Goal: Task Accomplishment & Management: Manage account settings

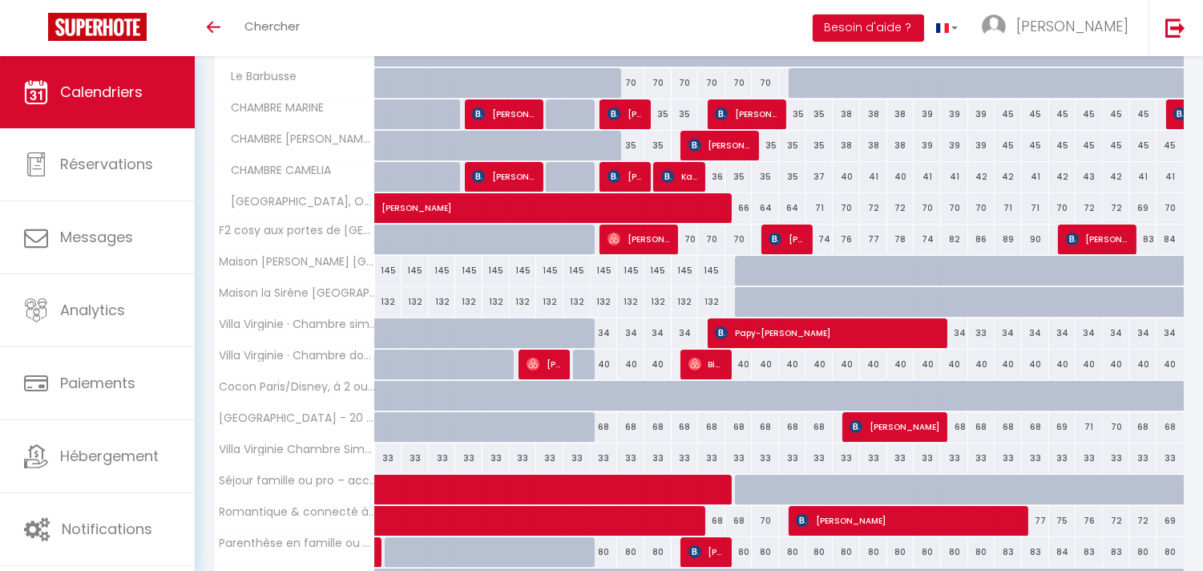
scroll to position [394, 0]
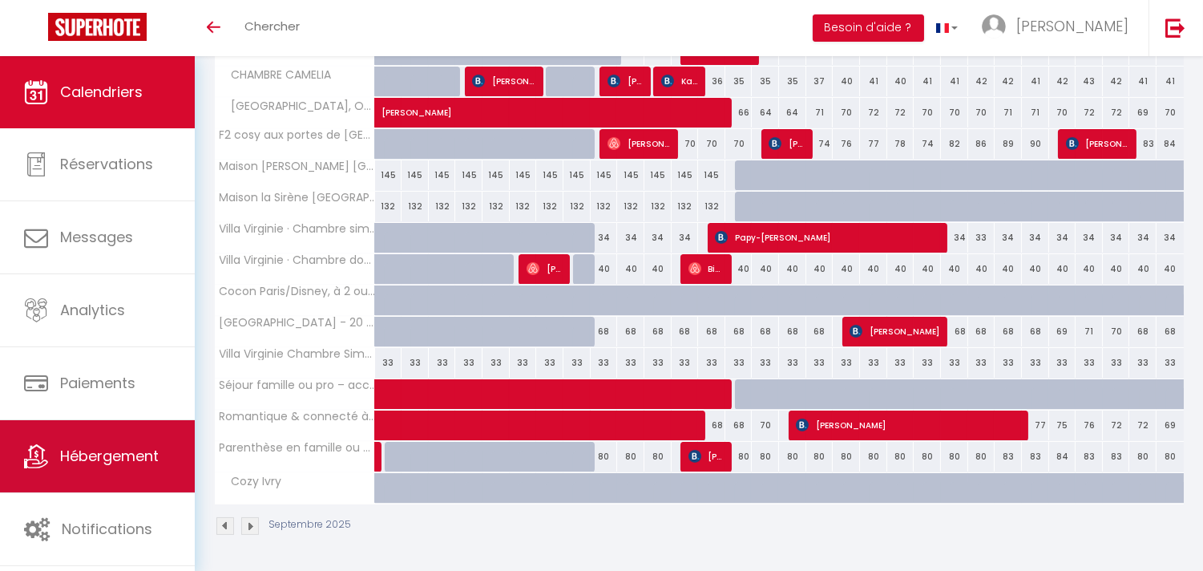
click at [104, 466] on span "Hébergement" at bounding box center [109, 456] width 99 height 20
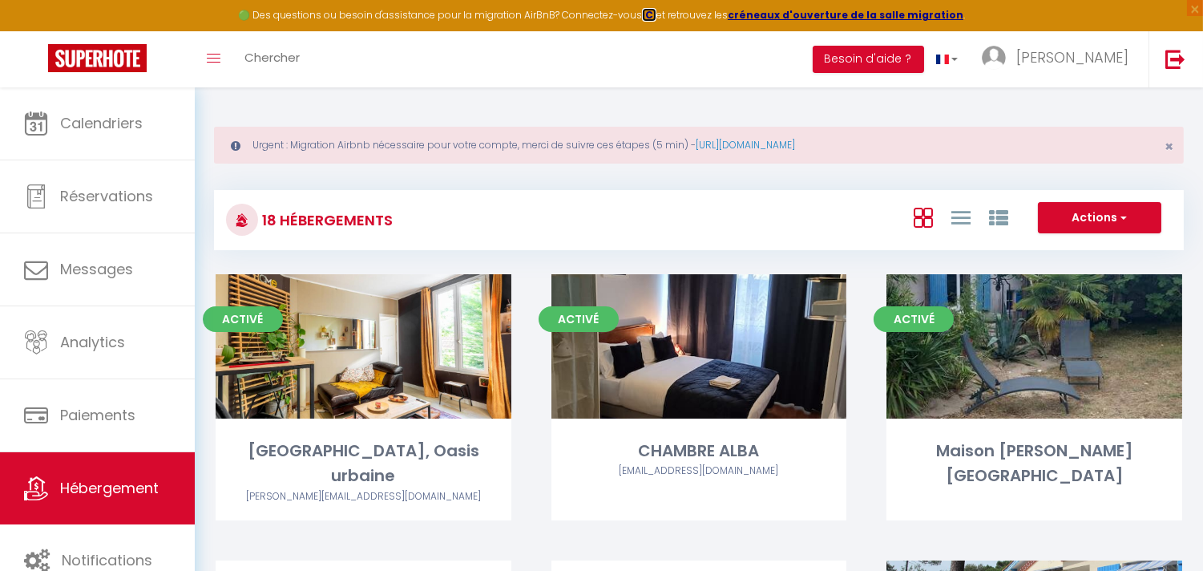
click at [657, 14] on strong "ICI" at bounding box center [649, 15] width 14 height 14
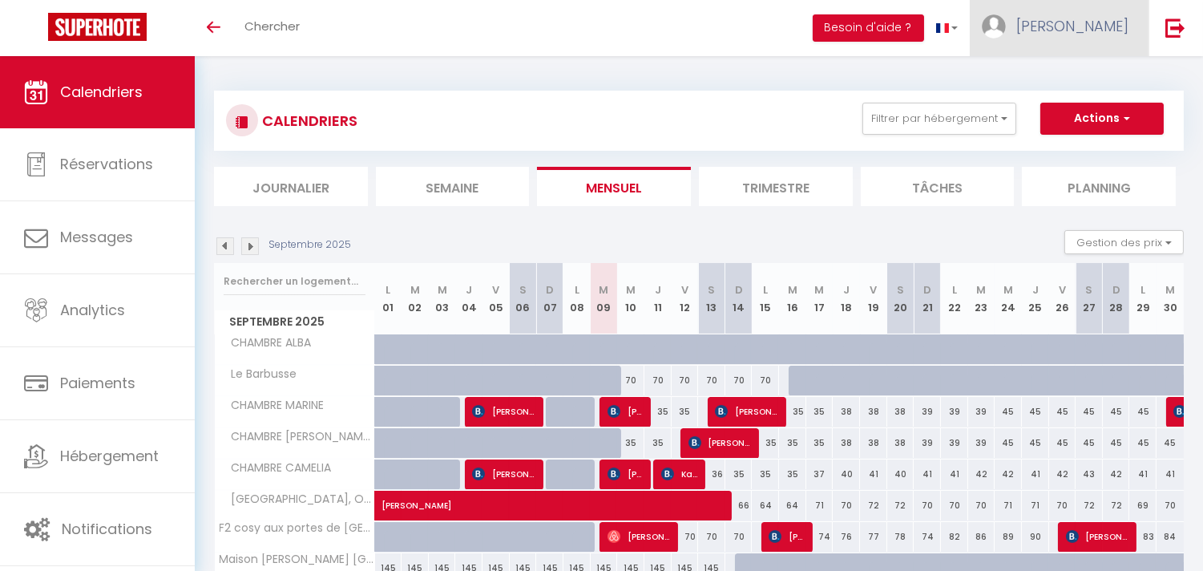
click at [1102, 32] on span "[PERSON_NAME]" at bounding box center [1073, 26] width 112 height 20
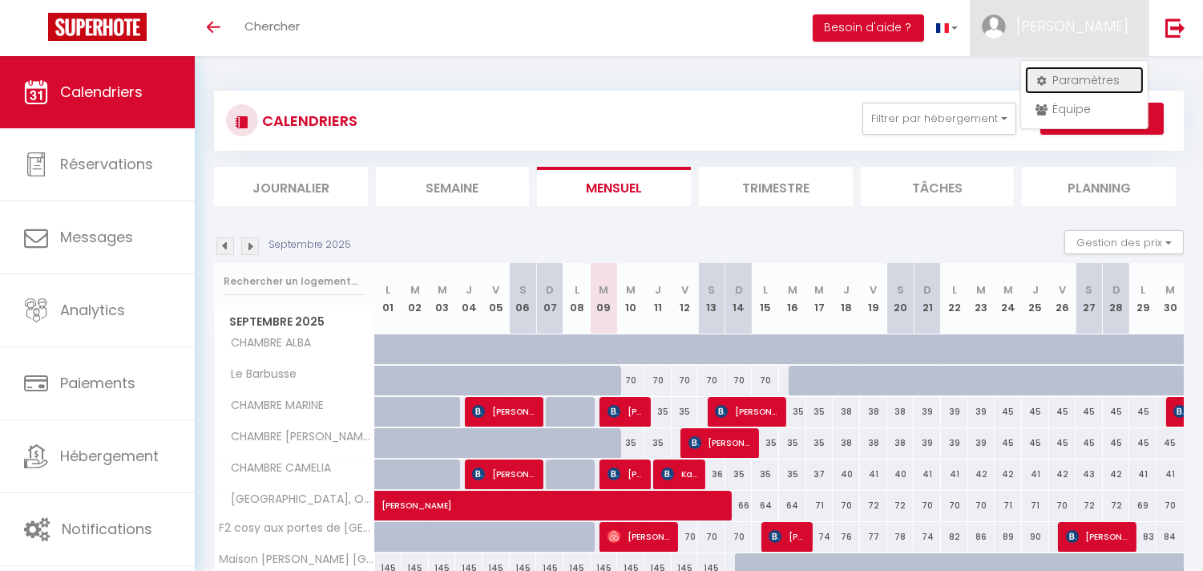
click at [1076, 84] on link "Paramètres" at bounding box center [1084, 80] width 119 height 27
select select "fr"
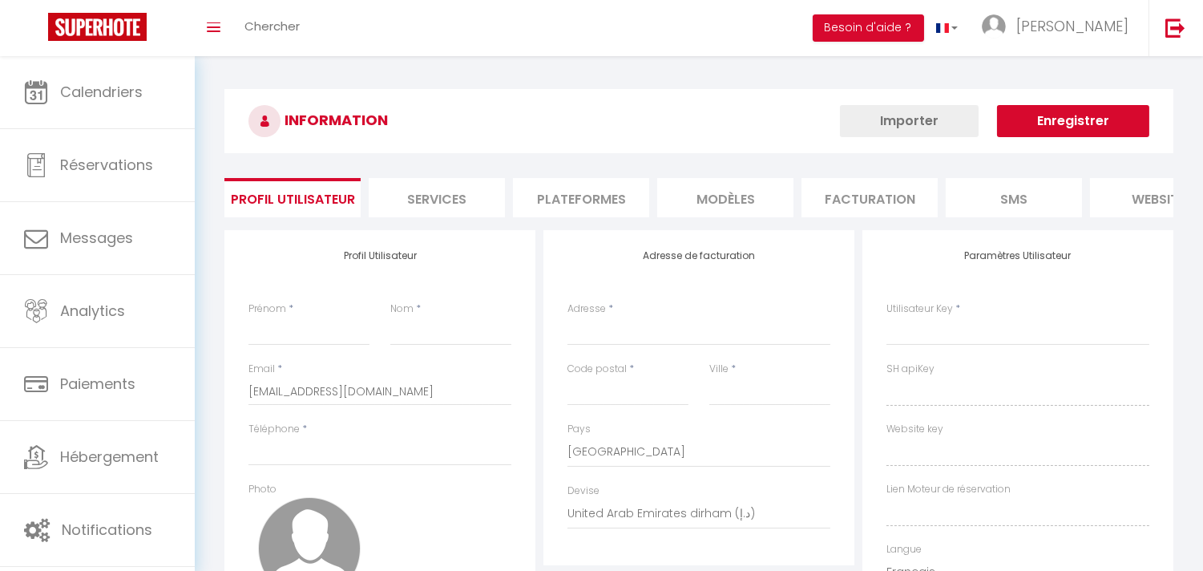
type input "[PERSON_NAME]"
type input "Jeudy"
type input "0675388877"
type input "29 Rue de Mulhouse, Maisons-Alfort, France"
type input "94700"
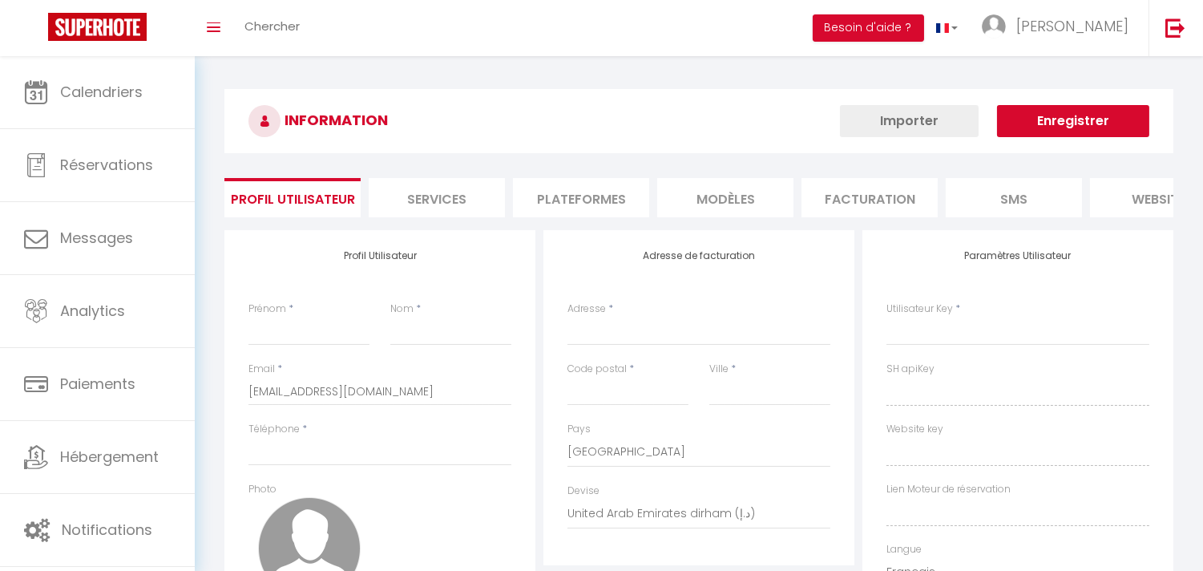
type input "Maisons Alfort"
select select "28"
type input "HWtH0lEicIpkaCIKMbmhIBEYT"
type input "dbvjPpEIe9gqaABit4YIGCkta"
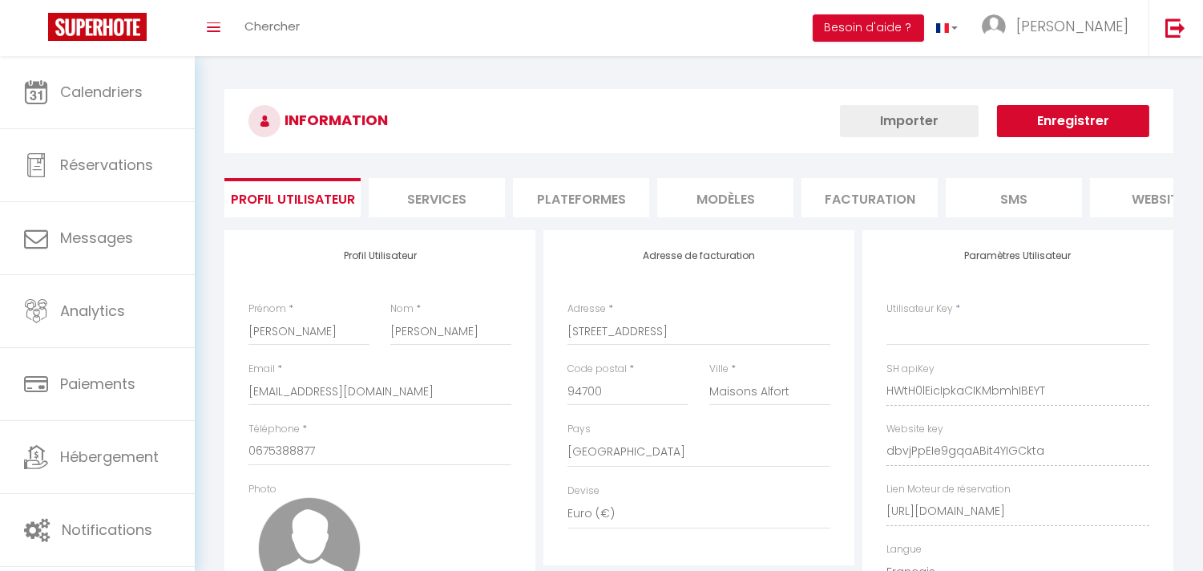
select select "fr"
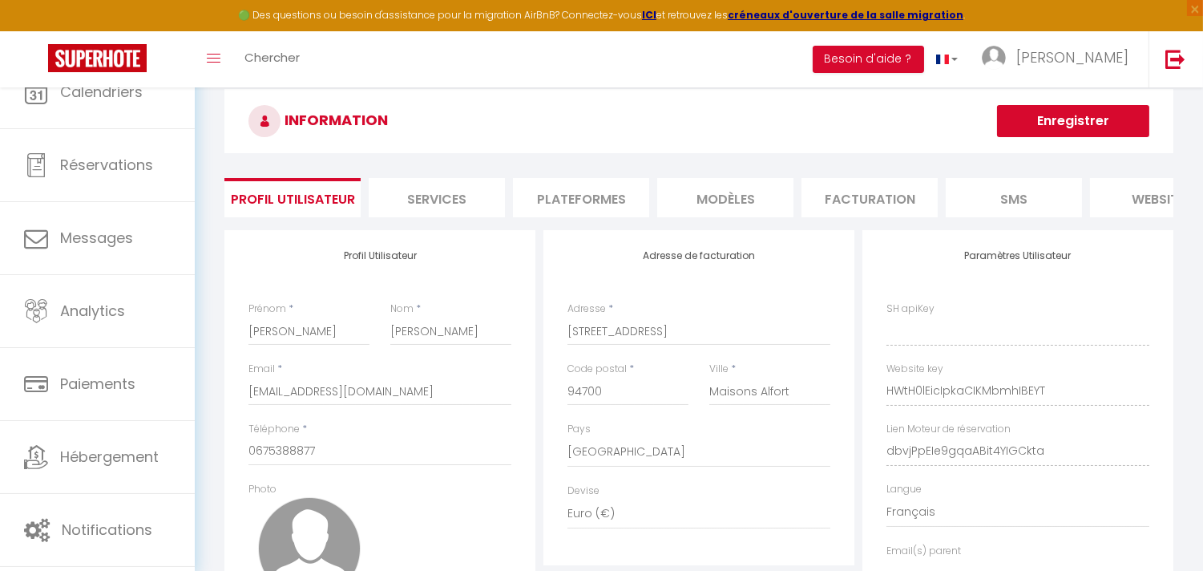
type input "HWtH0lEicIpkaCIKMbmhIBEYT"
type input "dbvjPpEIe9gqaABit4YIGCkta"
type input "https://app.superhote.com/#/get-available-rentals/dbvjPpEIe9gqaABit4YIGCkta"
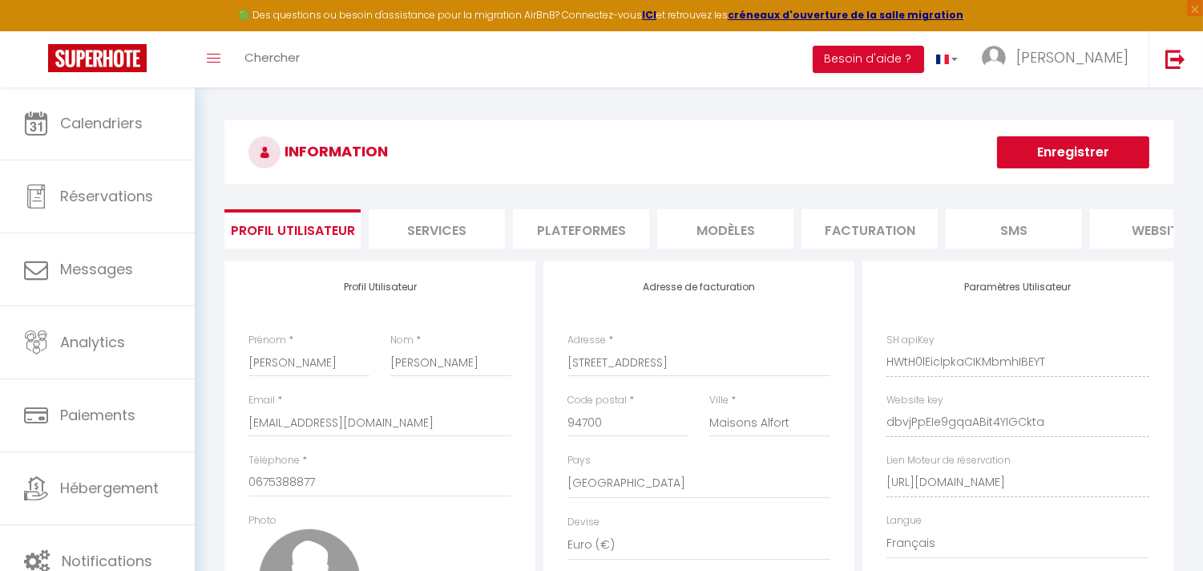
click at [562, 226] on li "Plateformes" at bounding box center [581, 228] width 136 height 39
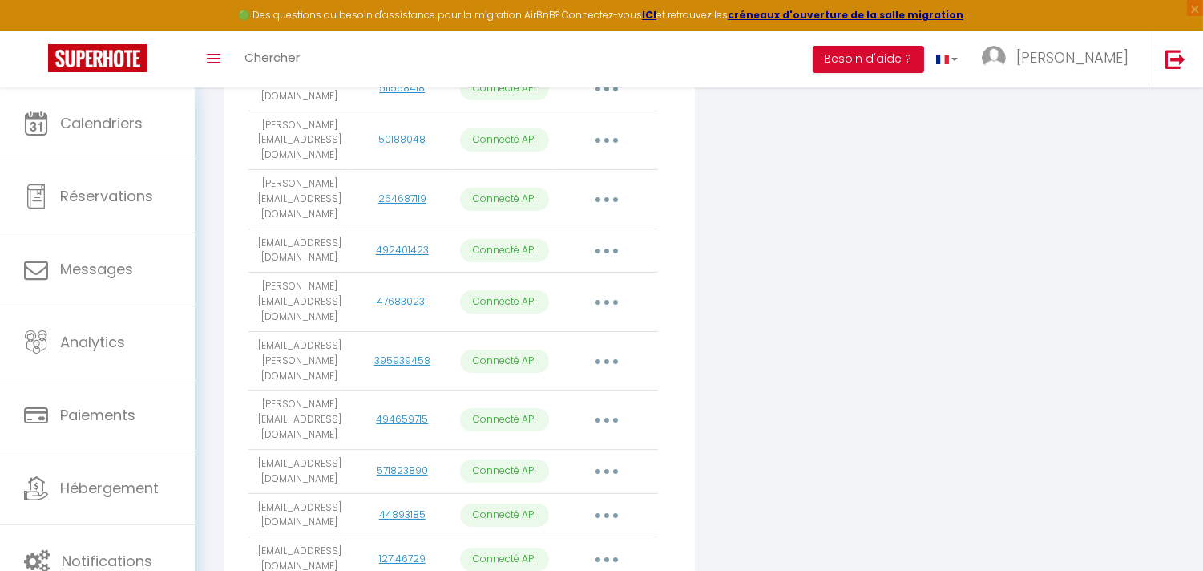
scroll to position [518, 0]
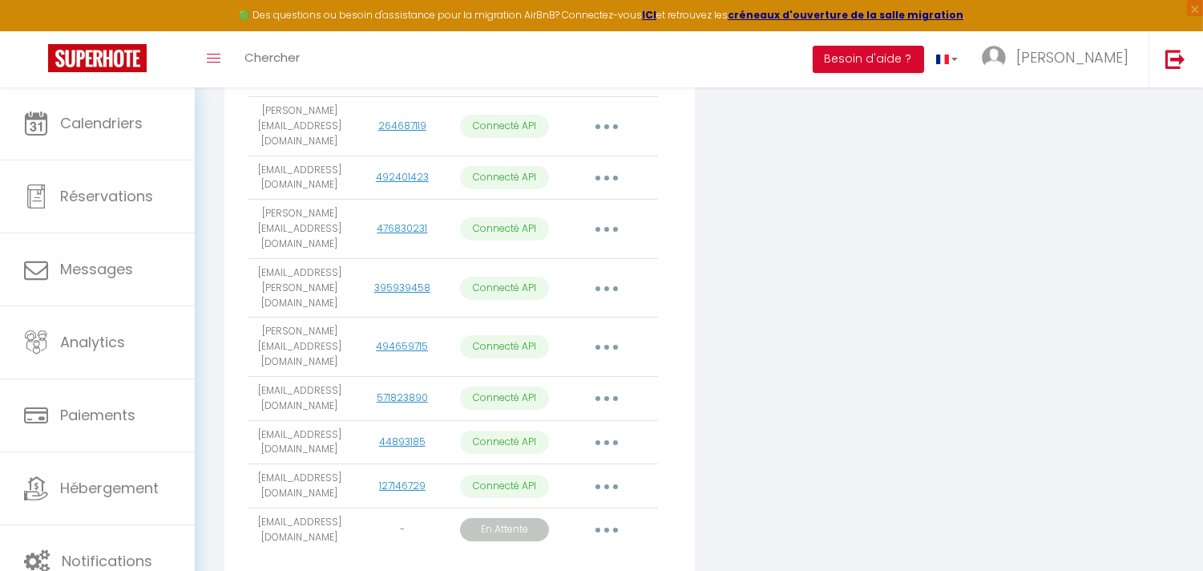
click at [610, 430] on button "button" at bounding box center [606, 443] width 45 height 26
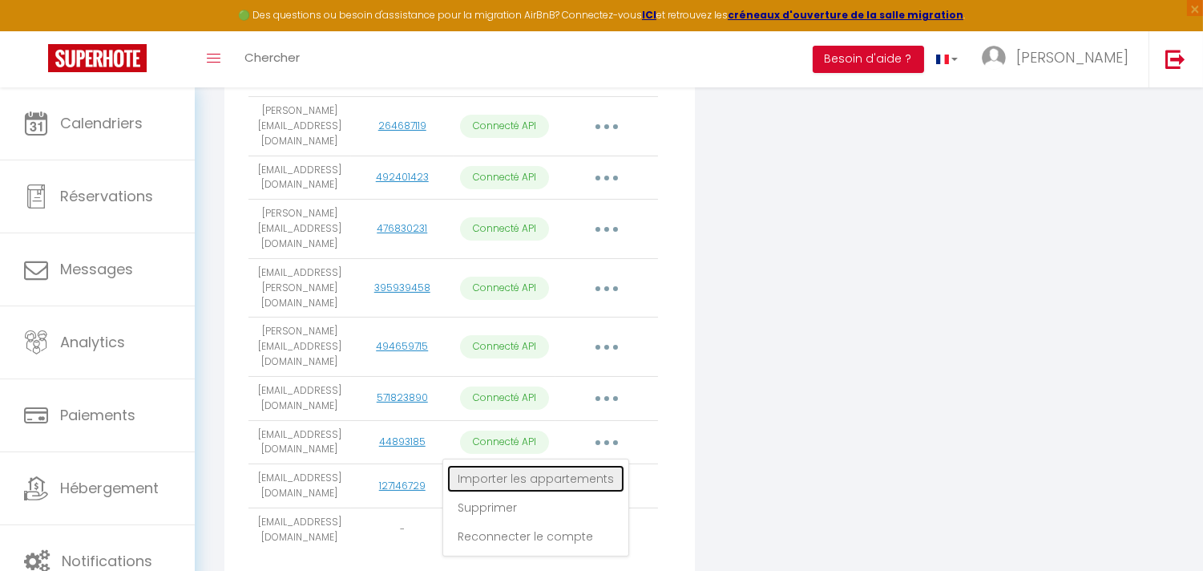
click at [594, 465] on link "Importer les appartements" at bounding box center [535, 478] width 177 height 27
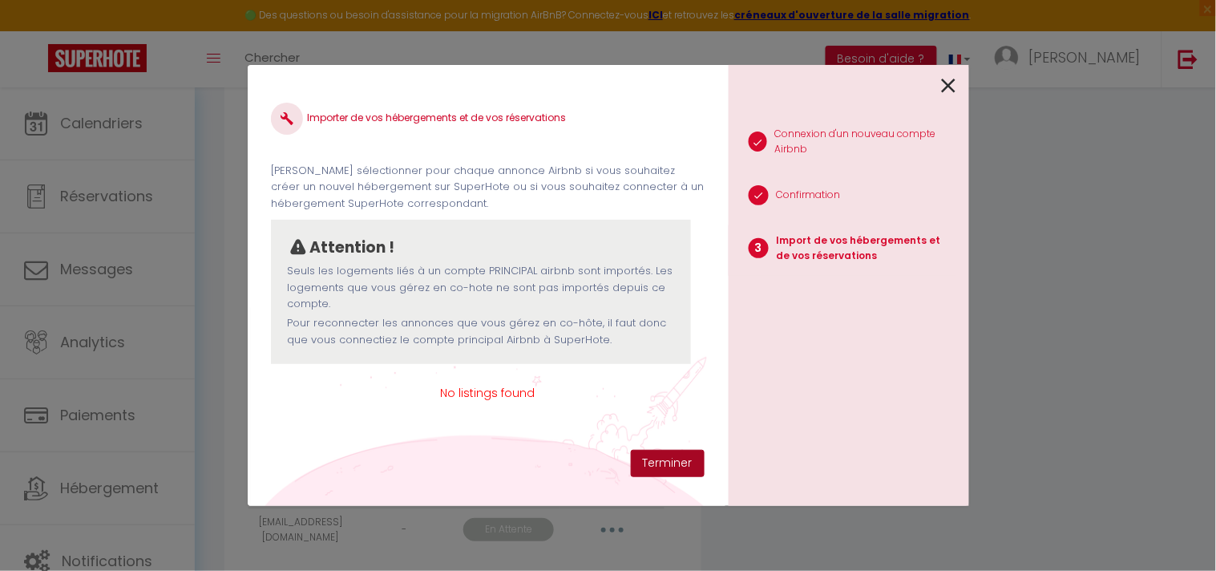
click at [641, 455] on button "Terminer" at bounding box center [668, 463] width 74 height 27
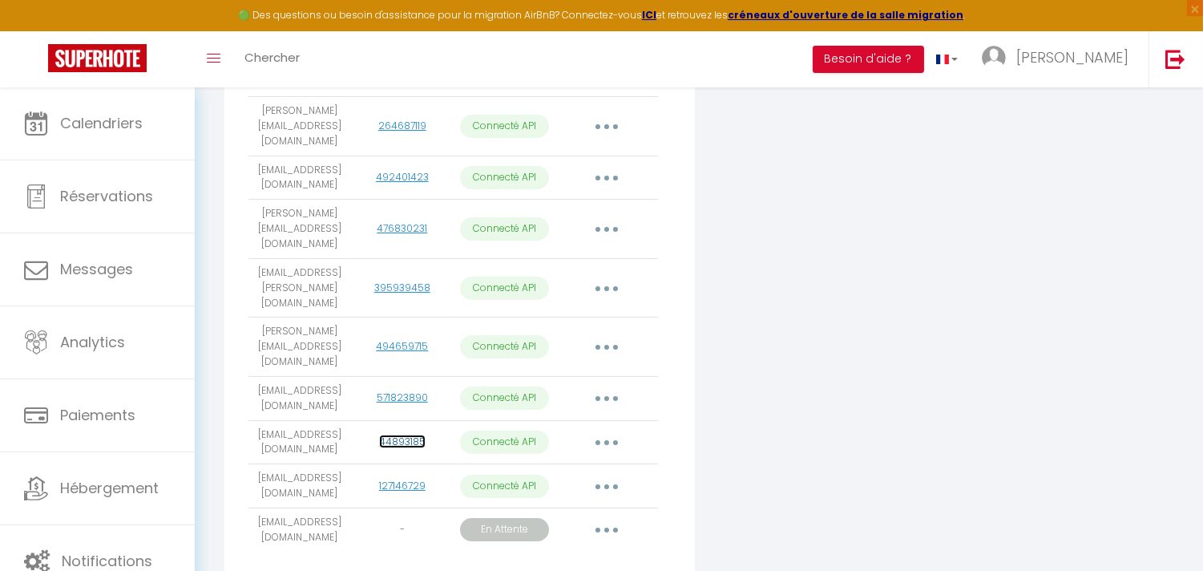
click at [398, 435] on link "44893185" at bounding box center [402, 442] width 47 height 14
click at [402, 479] on link "127146729" at bounding box center [402, 486] width 47 height 14
click at [415, 435] on link "44893185" at bounding box center [402, 442] width 47 height 14
click at [615, 430] on button "button" at bounding box center [606, 443] width 45 height 26
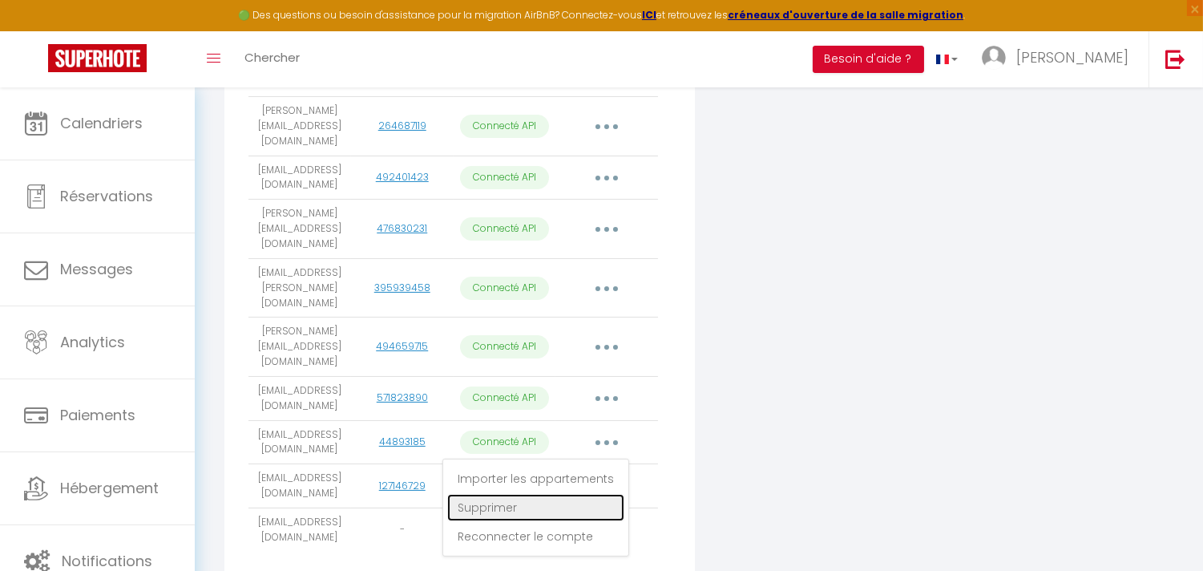
click at [502, 494] on link "Supprimer" at bounding box center [535, 507] width 177 height 27
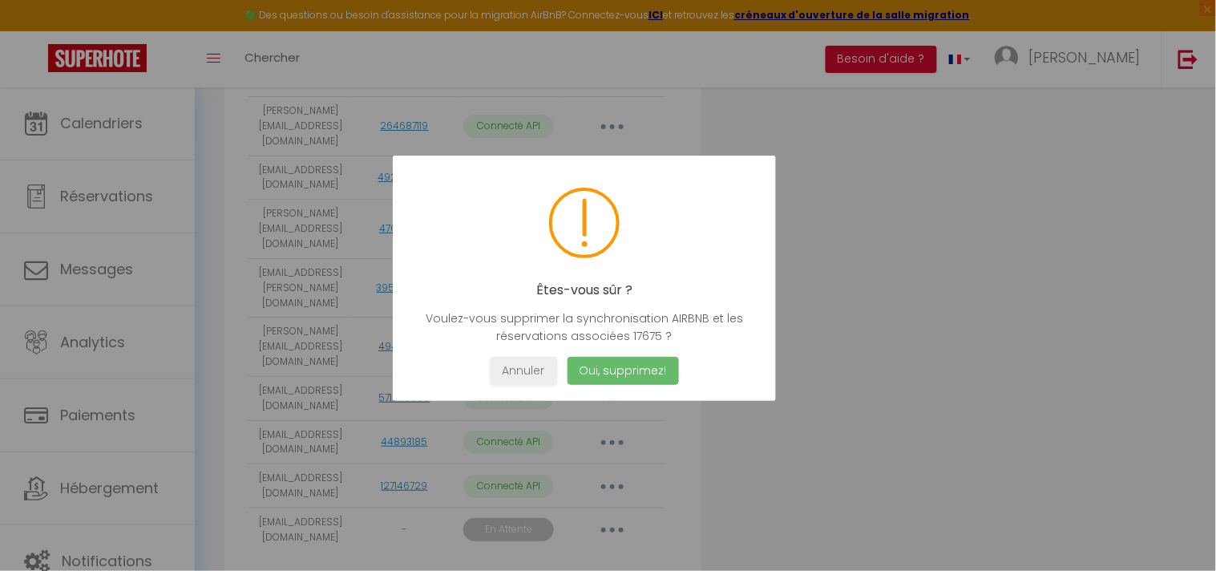
click at [589, 373] on button "Oui, supprimez!" at bounding box center [622, 371] width 111 height 28
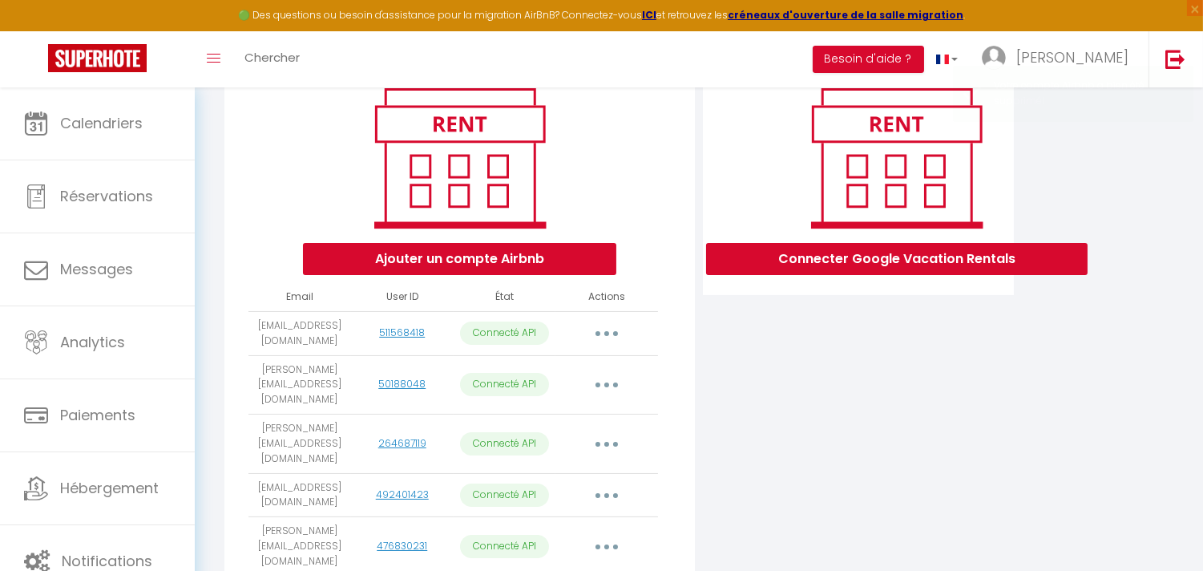
scroll to position [207, 0]
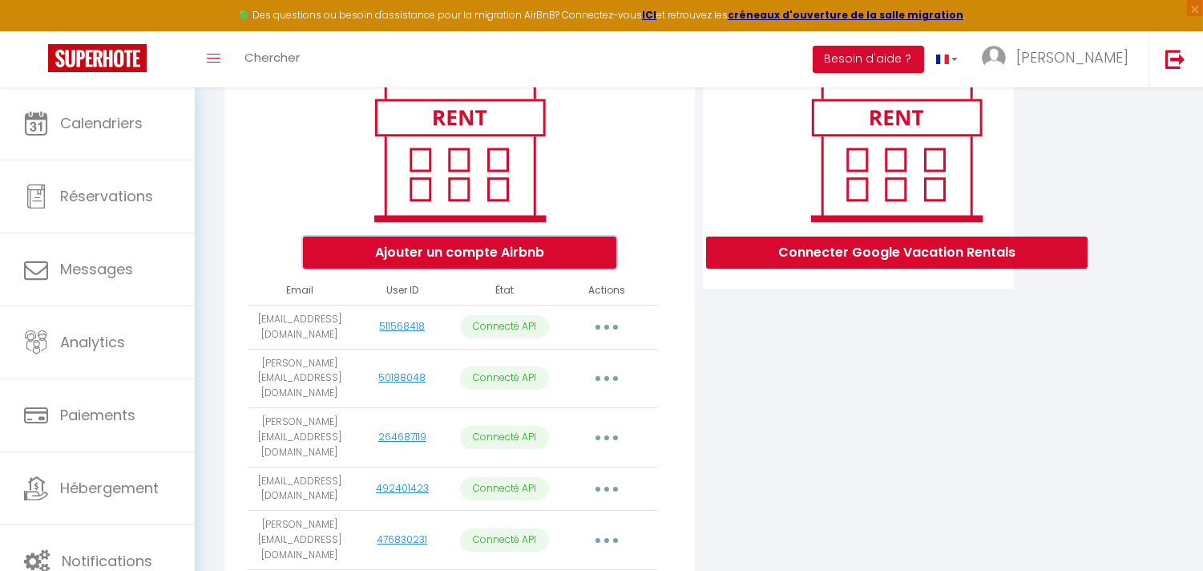
click at [507, 269] on button "Ajouter un compte Airbnb" at bounding box center [459, 253] width 313 height 32
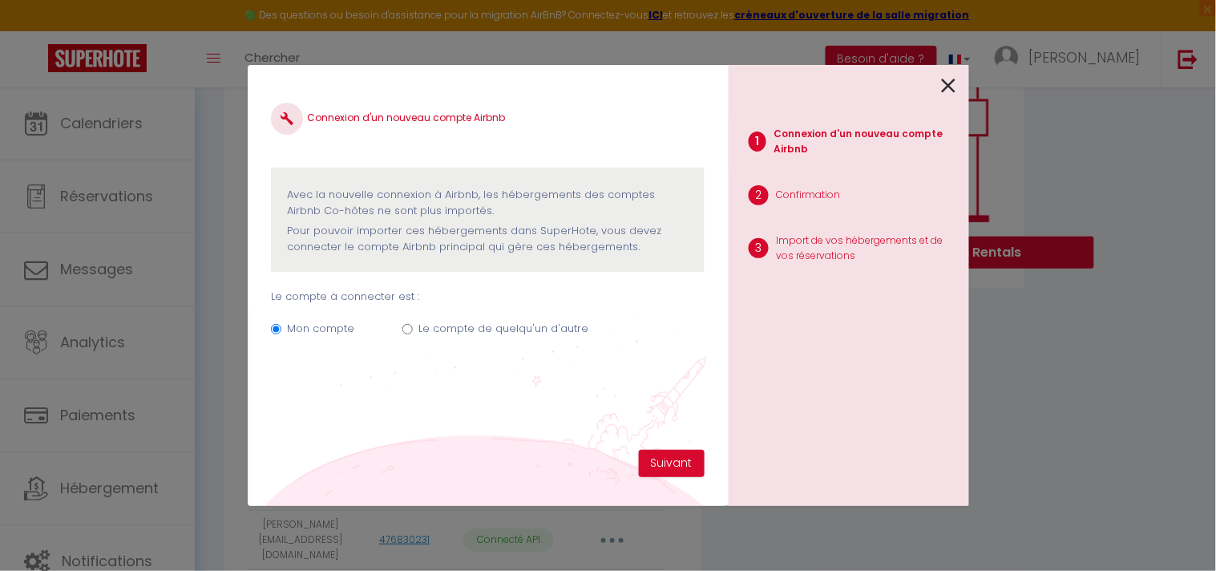
click at [406, 330] on input "Le compte de quelqu'un d'autre" at bounding box center [407, 329] width 10 height 10
radio input "true"
radio input "false"
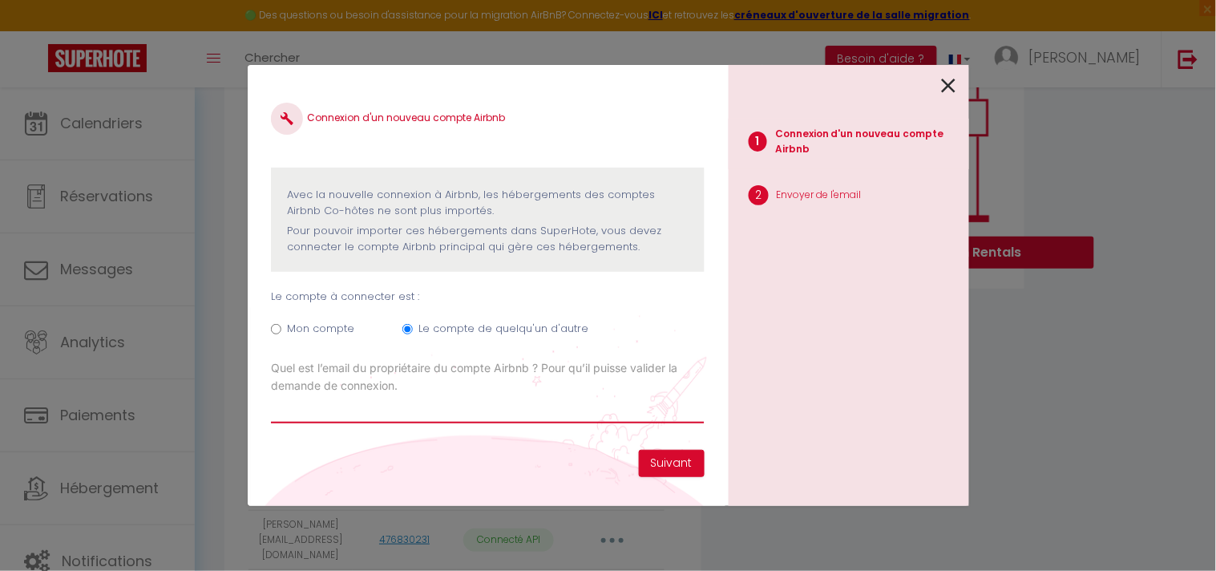
click at [418, 414] on input "Email connexion Airbnb" at bounding box center [487, 408] width 433 height 29
drag, startPoint x: 377, startPoint y: 414, endPoint x: 258, endPoint y: 414, distance: 118.7
click at [260, 414] on div "Connexion d'un nouveau compte Airbnb Avec la nouvelle connexion à Airbnb, les h…" at bounding box center [487, 285] width 481 height 441
paste input ".admyt@gmail.com"
type input "gestion.admyt@gmail.com"
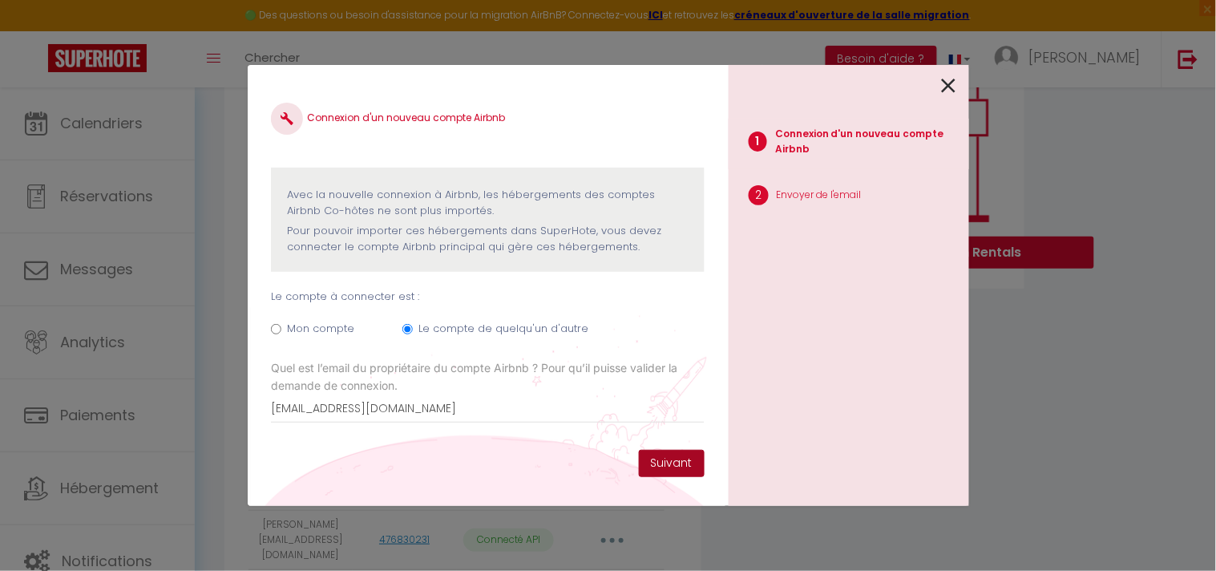
click at [681, 462] on button "Suivant" at bounding box center [672, 463] width 66 height 27
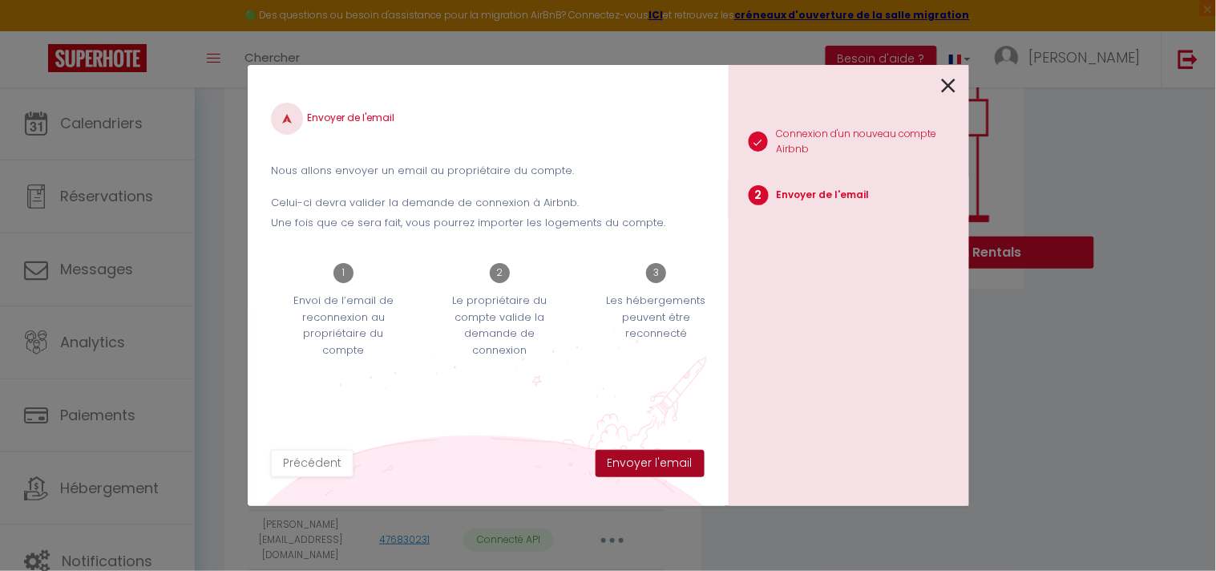
click at [671, 465] on button "Envoyer l'email" at bounding box center [650, 463] width 109 height 27
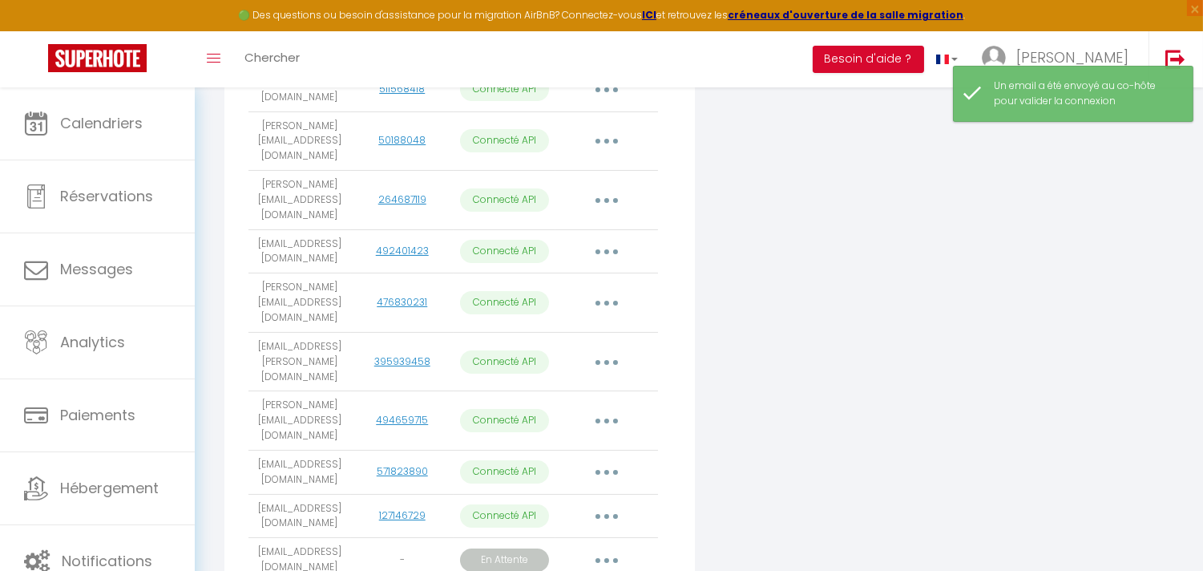
scroll to position [518, 0]
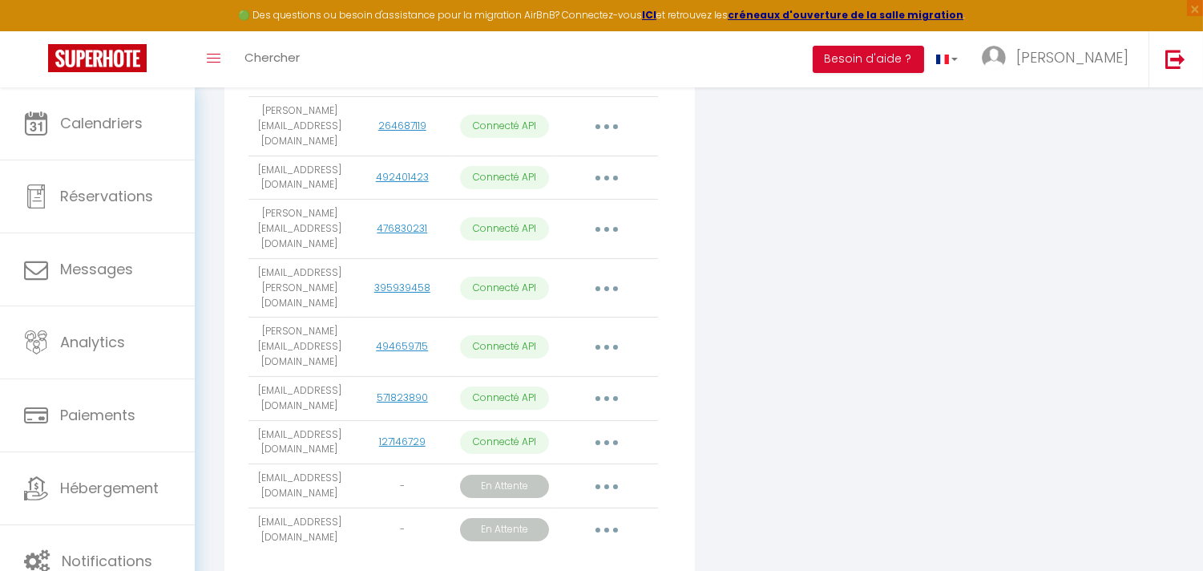
click at [603, 517] on button "button" at bounding box center [606, 530] width 45 height 26
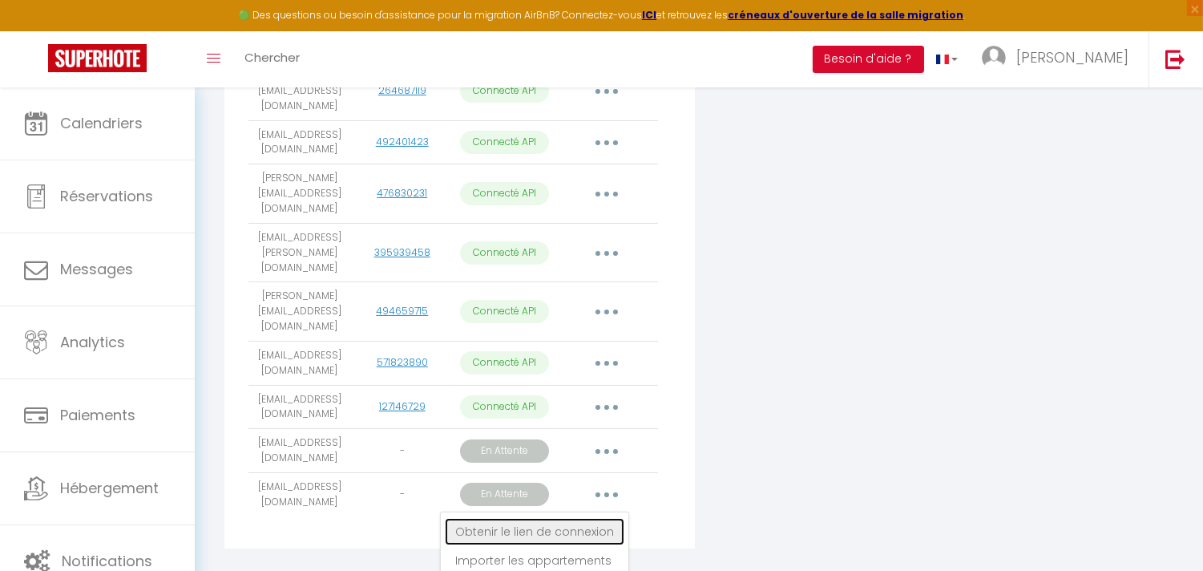
click at [596, 518] on link "Obtenir le lien de connexion" at bounding box center [535, 531] width 180 height 27
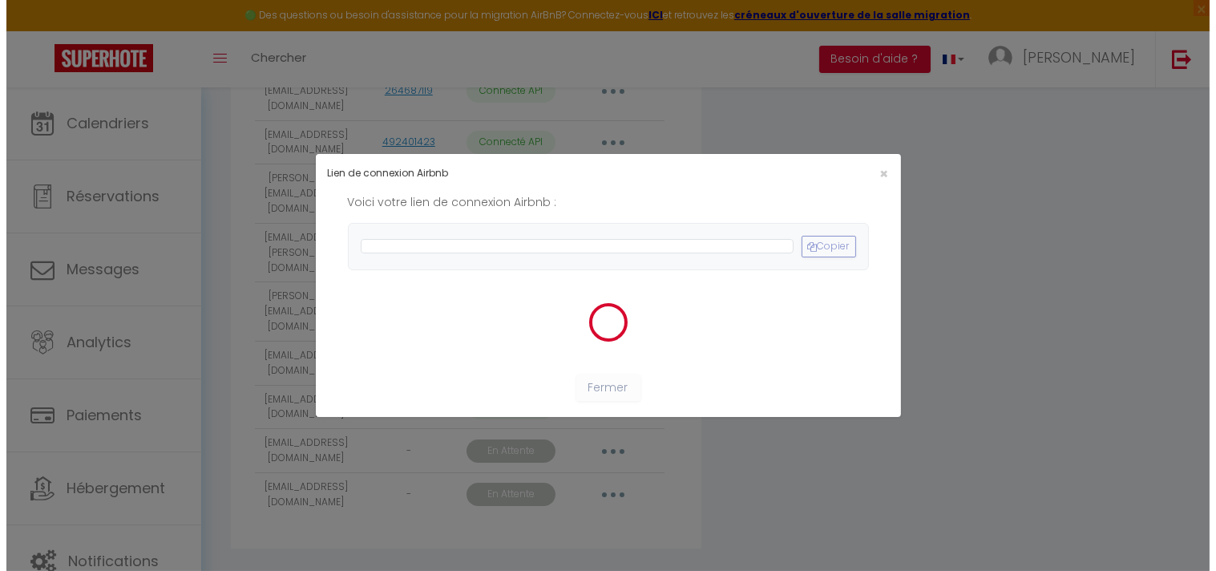
scroll to position [518, 0]
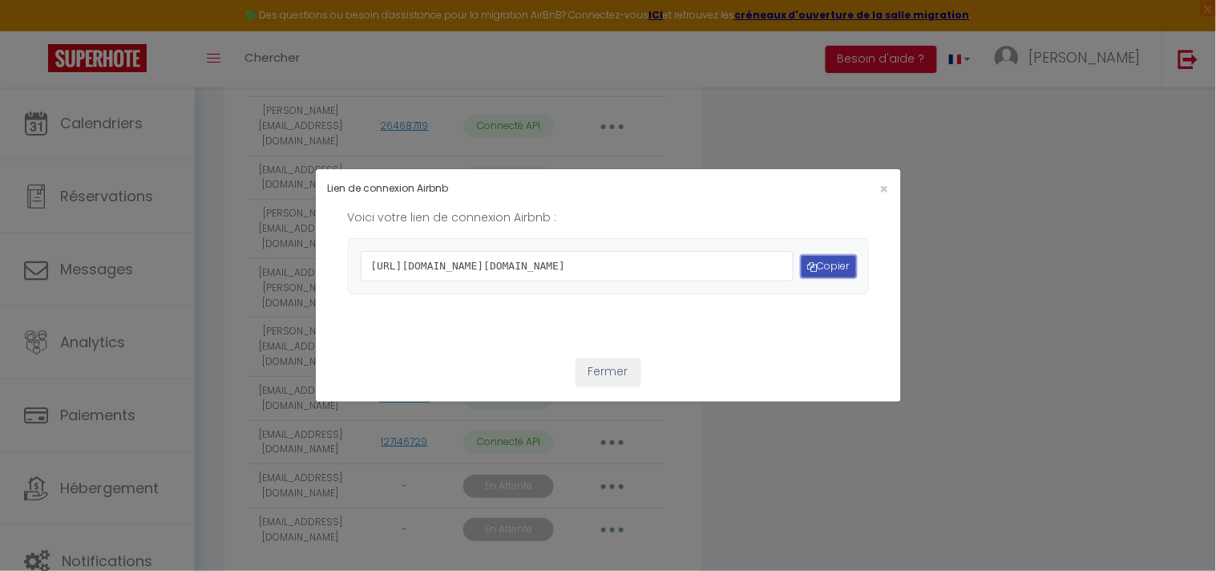
click at [813, 263] on button "Copier" at bounding box center [829, 267] width 55 height 22
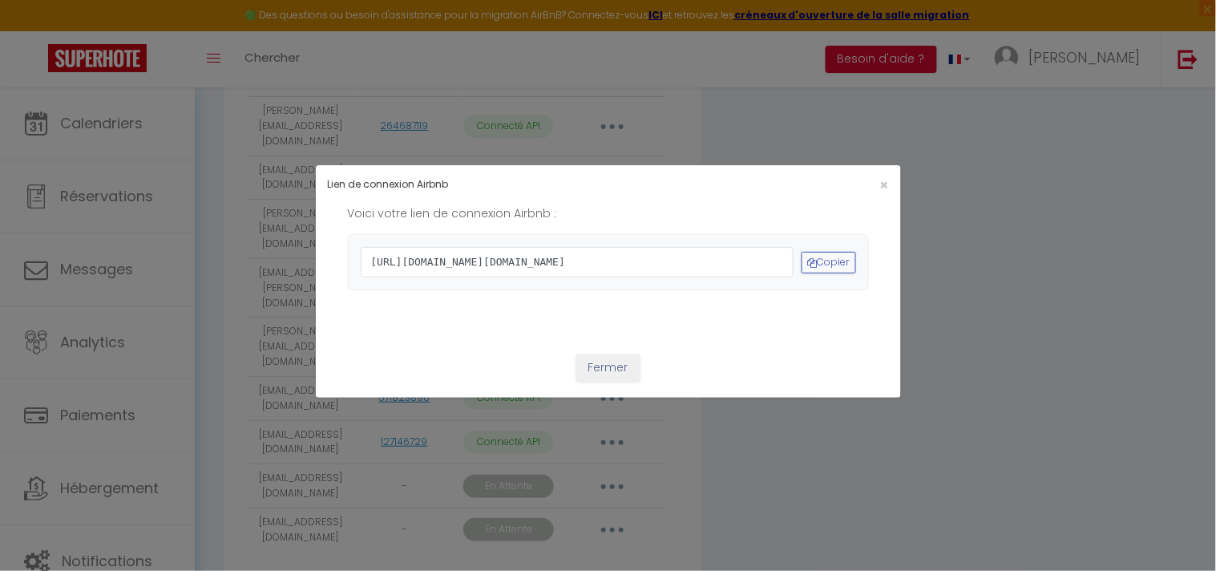
scroll to position [0, 0]
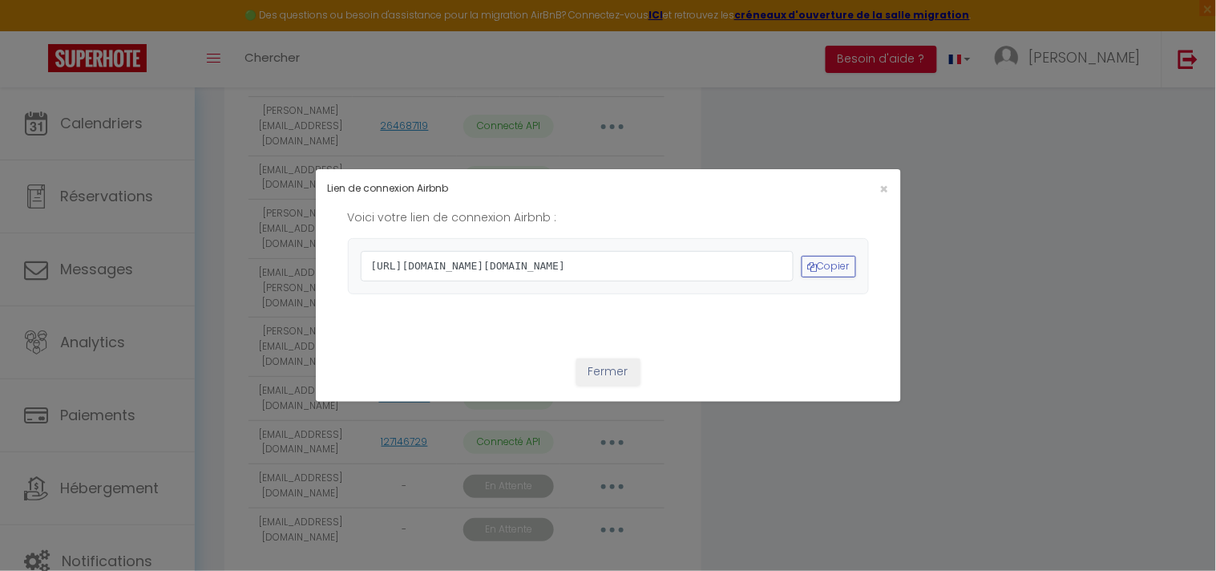
drag, startPoint x: 908, startPoint y: 526, endPoint x: 924, endPoint y: 521, distance: 16.7
click at [924, 521] on div "Lien de connexion Airbnb × Voici votre lien de connexion Airbnb : https://www.a…" at bounding box center [608, 285] width 1216 height 571
click at [584, 386] on button "Fermer" at bounding box center [608, 371] width 64 height 27
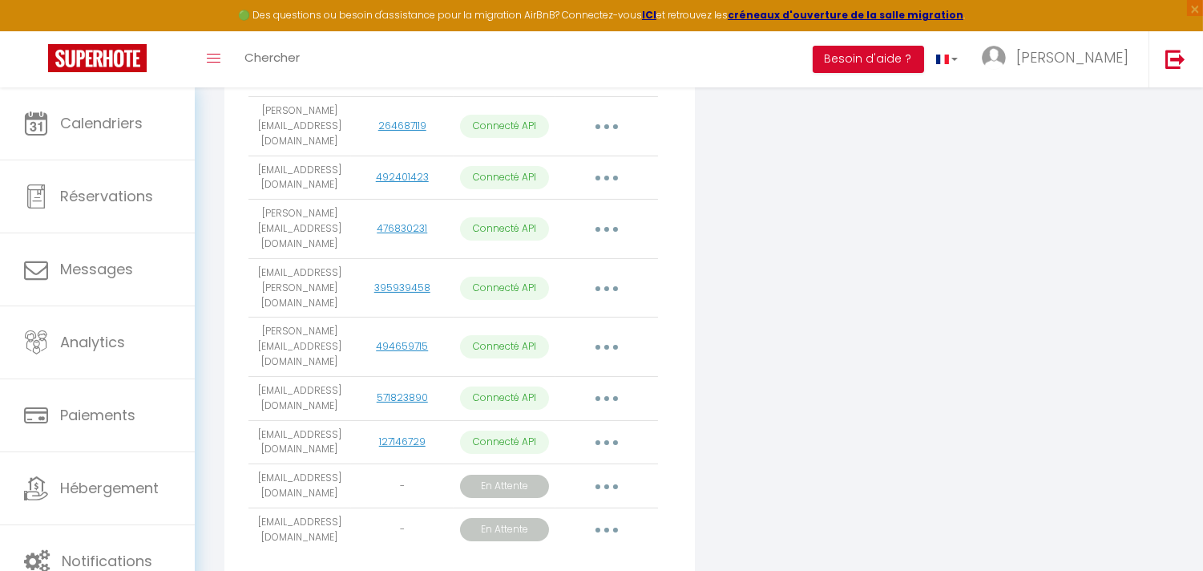
click at [608, 286] on icon "button" at bounding box center [607, 288] width 5 height 5
click at [383, 281] on link "395939458" at bounding box center [402, 288] width 56 height 14
click at [615, 275] on button "button" at bounding box center [606, 288] width 45 height 26
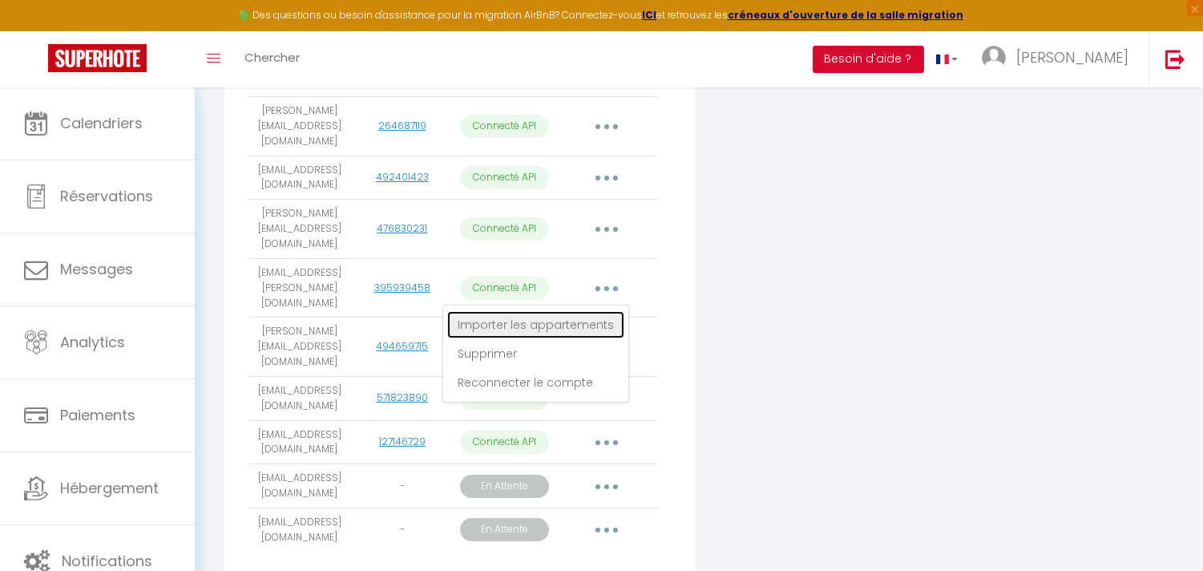
click at [580, 311] on link "Importer les appartements" at bounding box center [535, 324] width 177 height 27
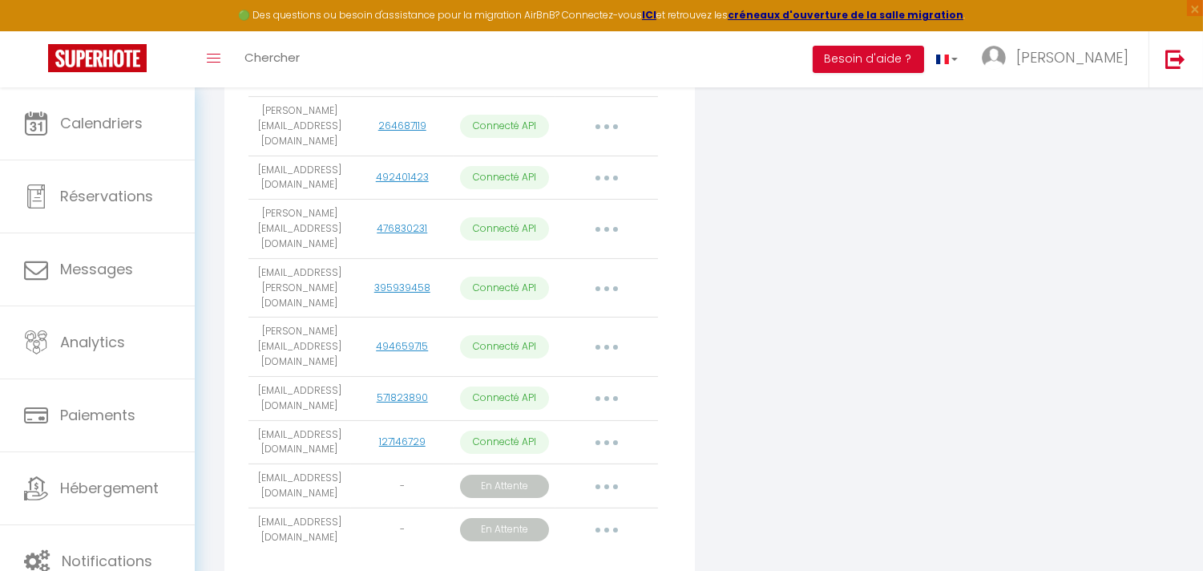
select select "59063"
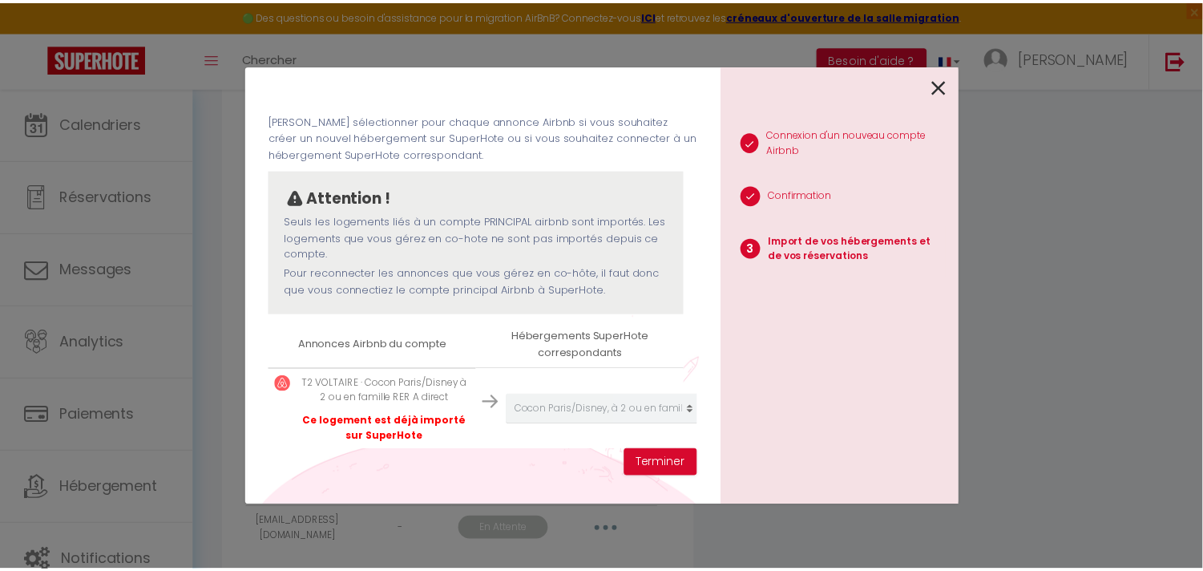
scroll to position [76, 0]
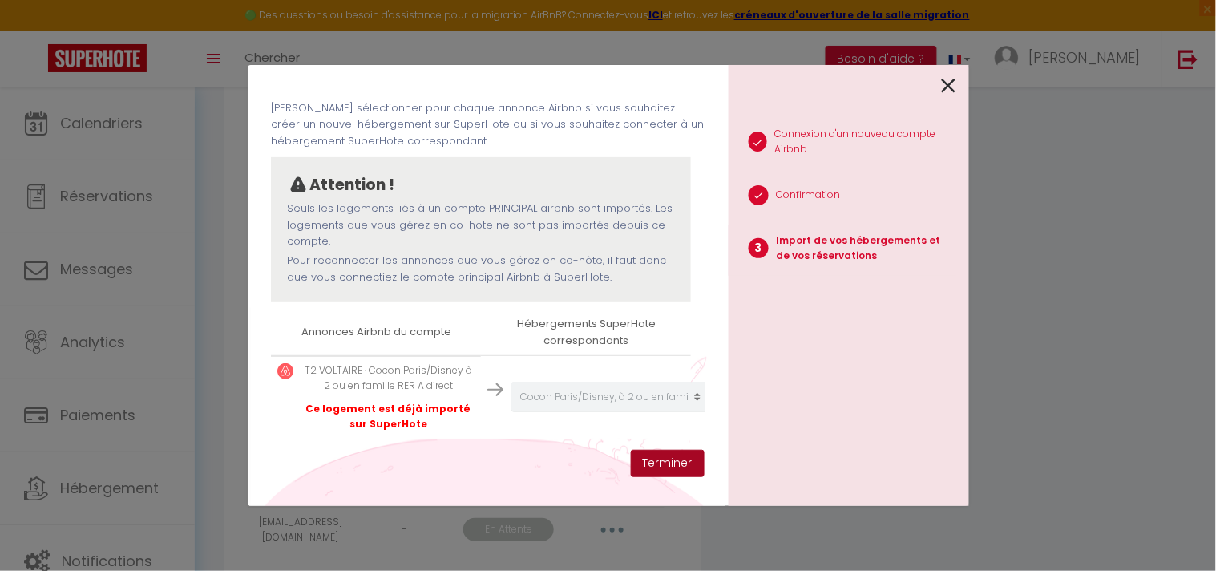
click at [677, 465] on button "Terminer" at bounding box center [668, 463] width 74 height 27
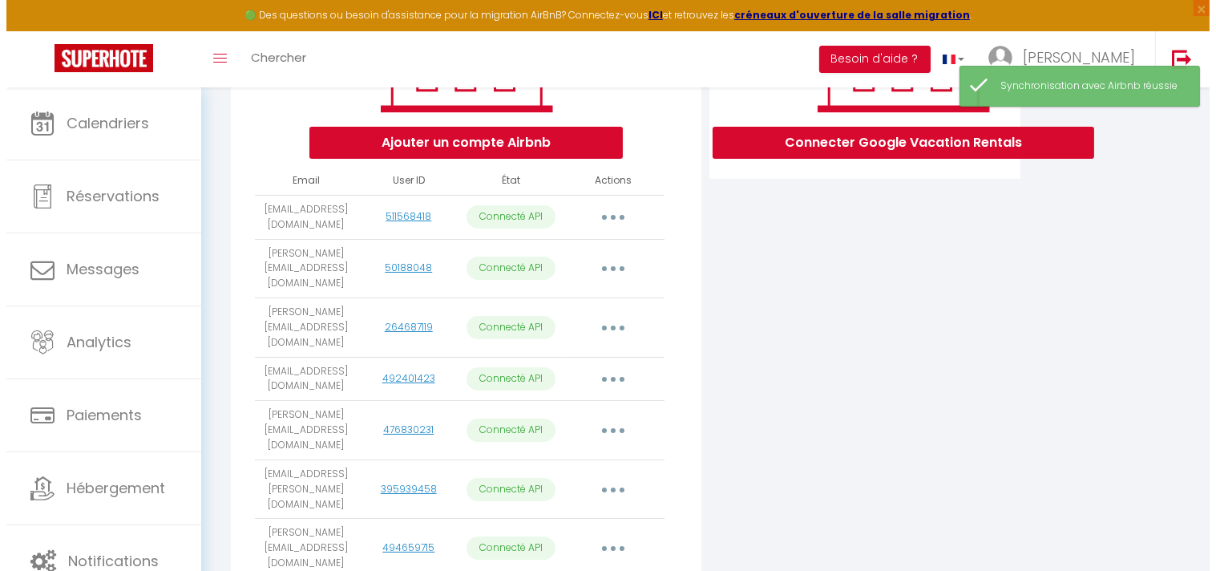
scroll to position [251, 0]
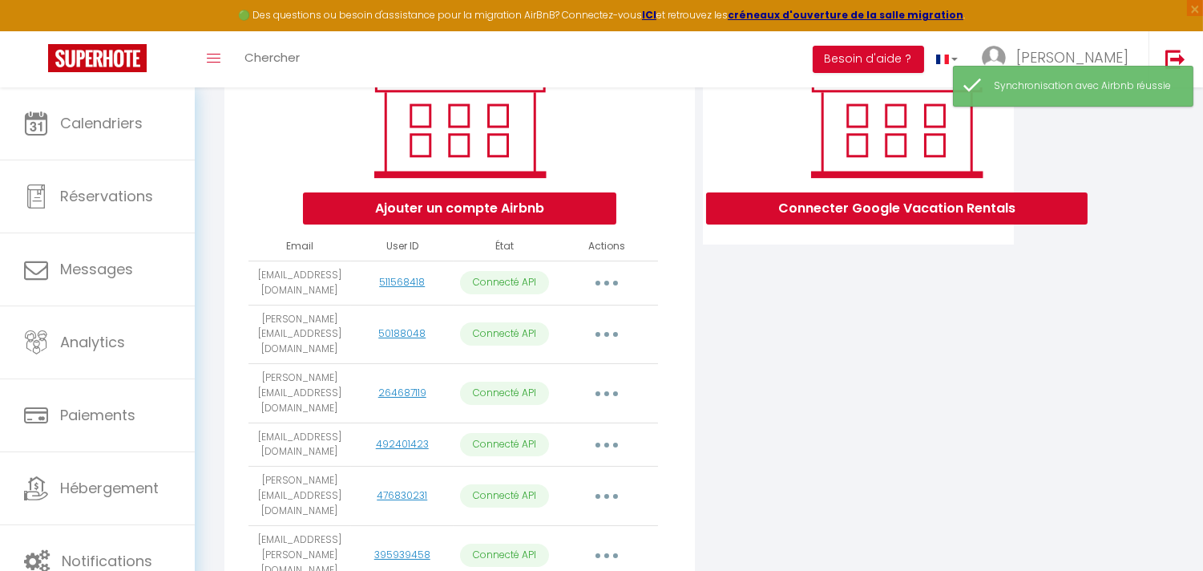
click at [607, 292] on button "button" at bounding box center [606, 283] width 45 height 26
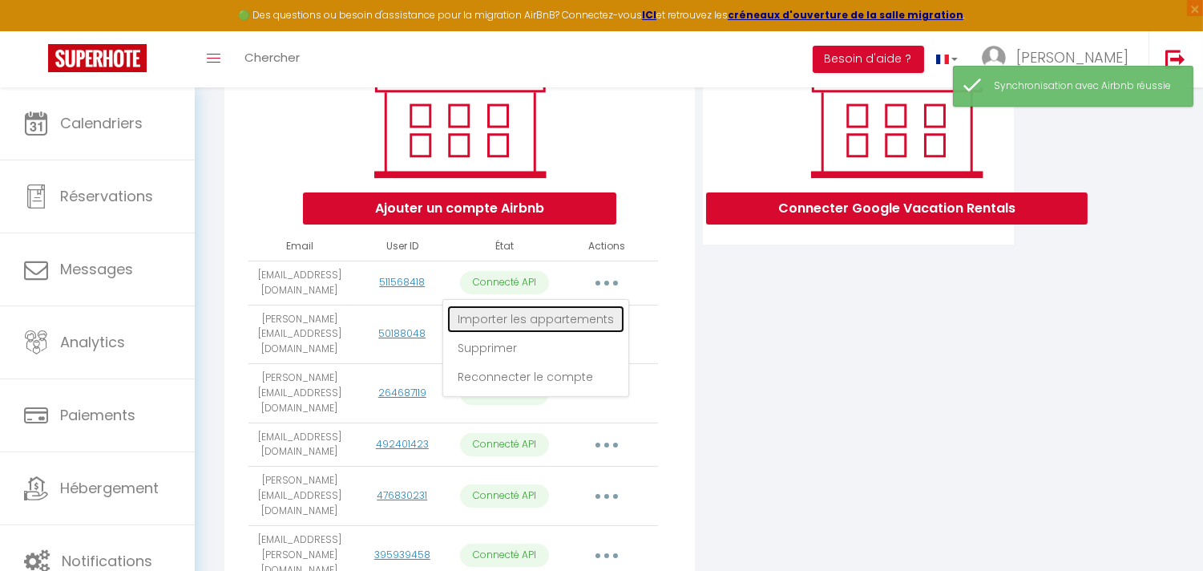
click at [574, 330] on link "Importer les appartements" at bounding box center [535, 318] width 177 height 27
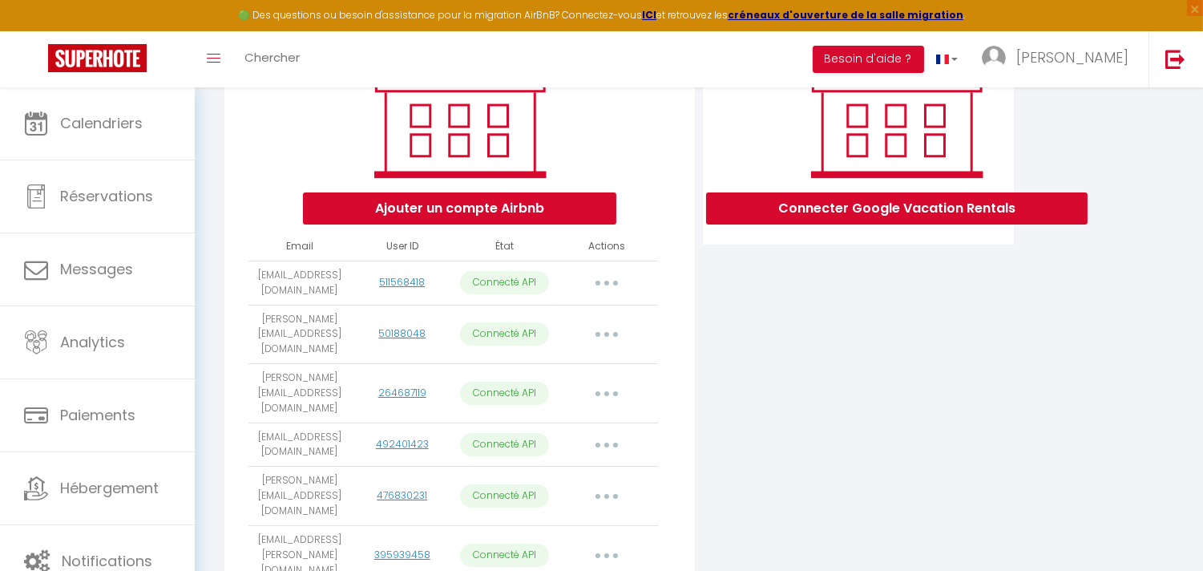
select select "66184"
select select "70510"
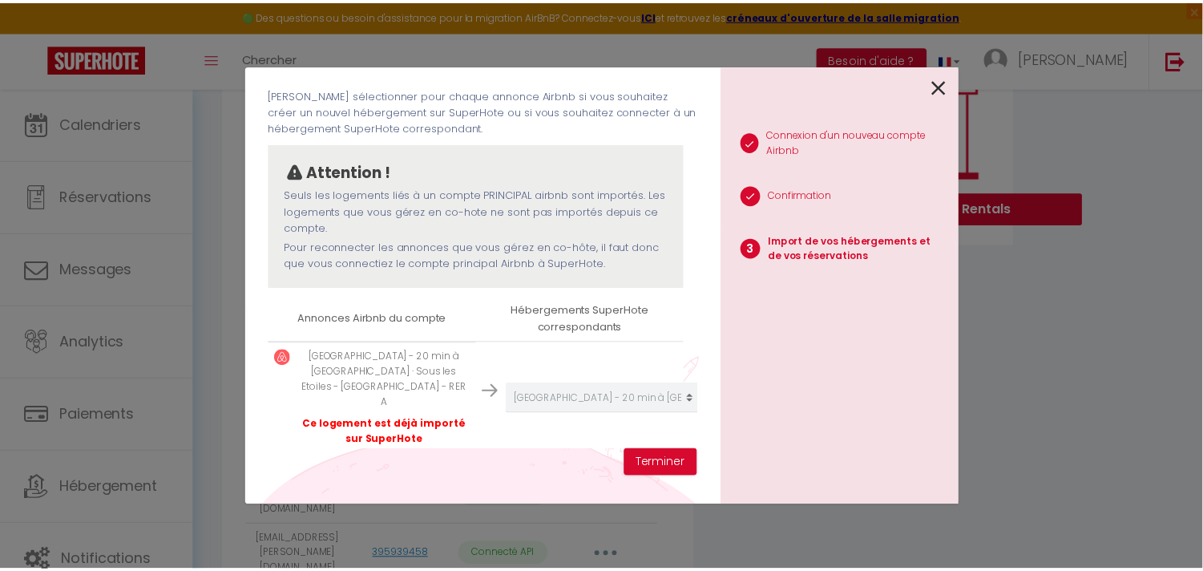
scroll to position [174, 0]
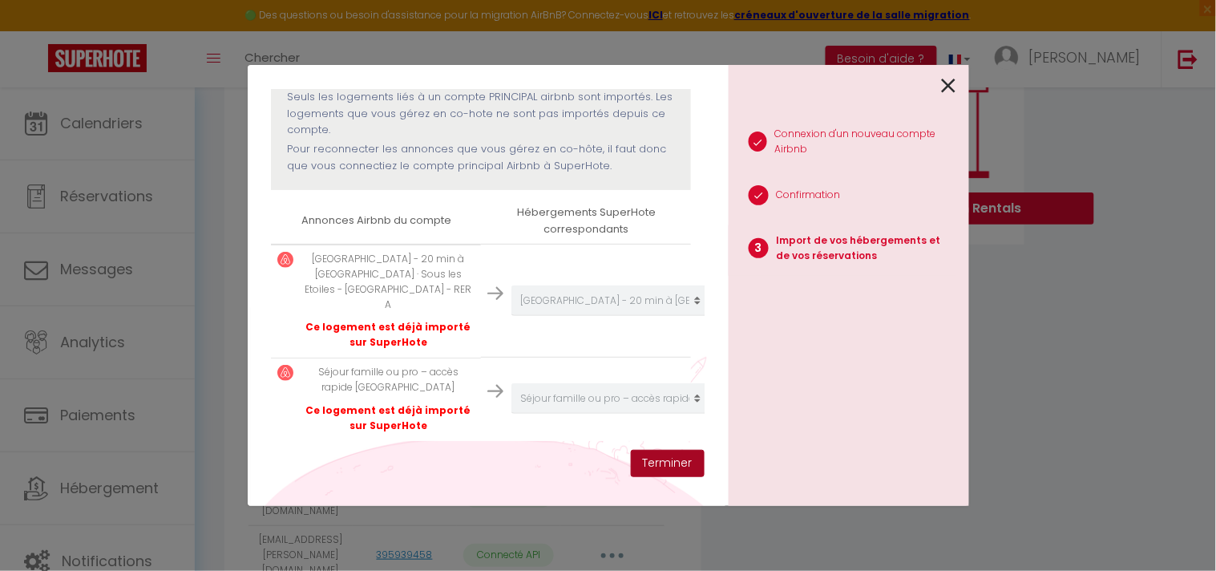
click at [649, 467] on button "Terminer" at bounding box center [668, 463] width 74 height 27
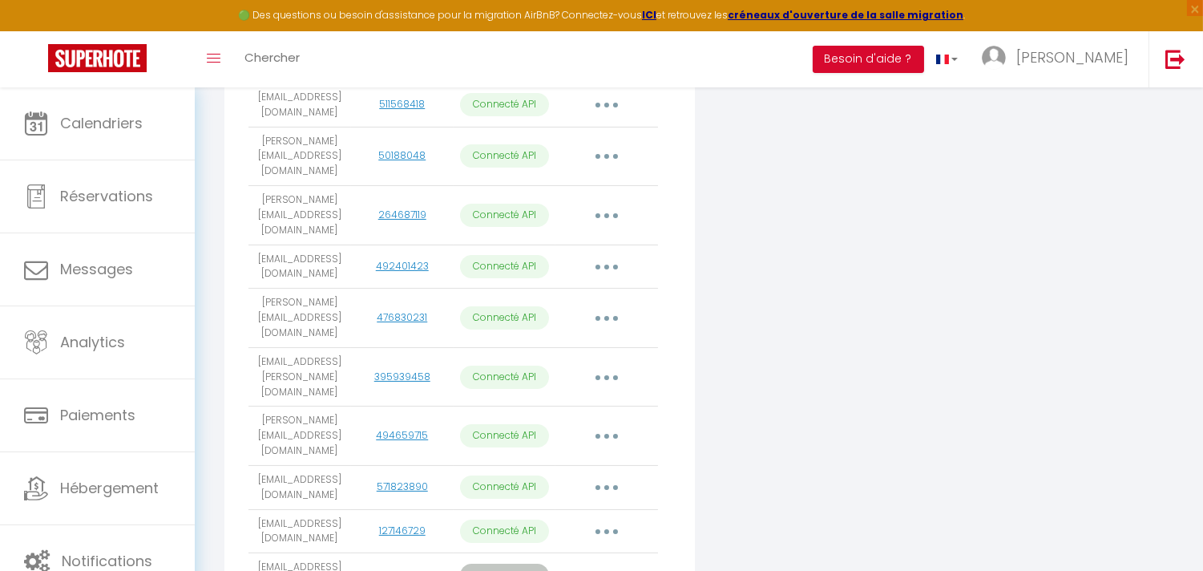
scroll to position [0, 0]
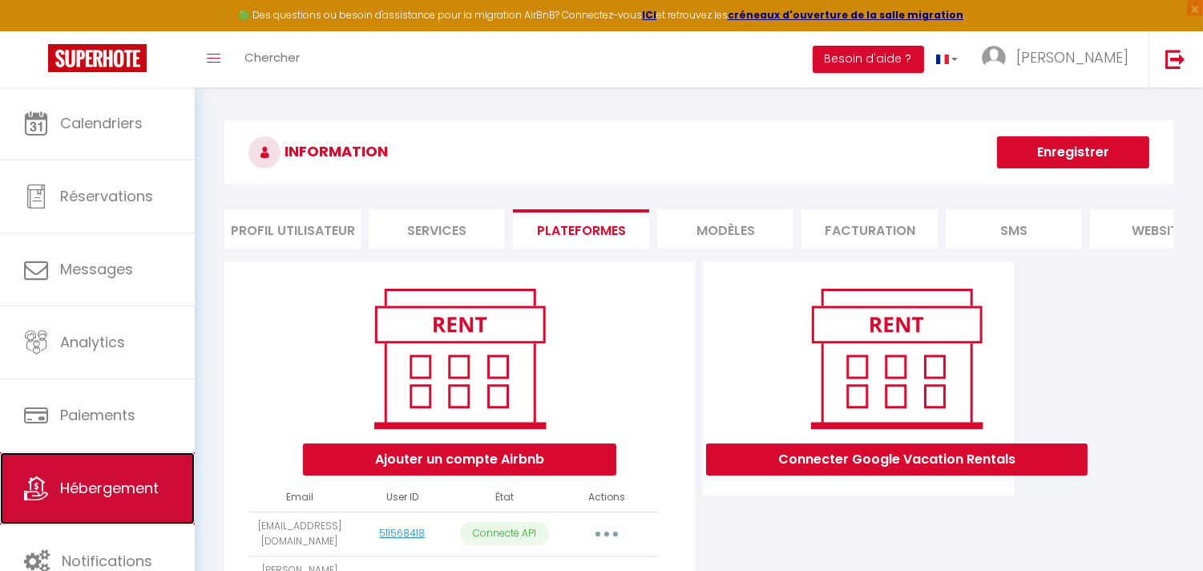
click at [133, 479] on span "Hébergement" at bounding box center [109, 488] width 99 height 20
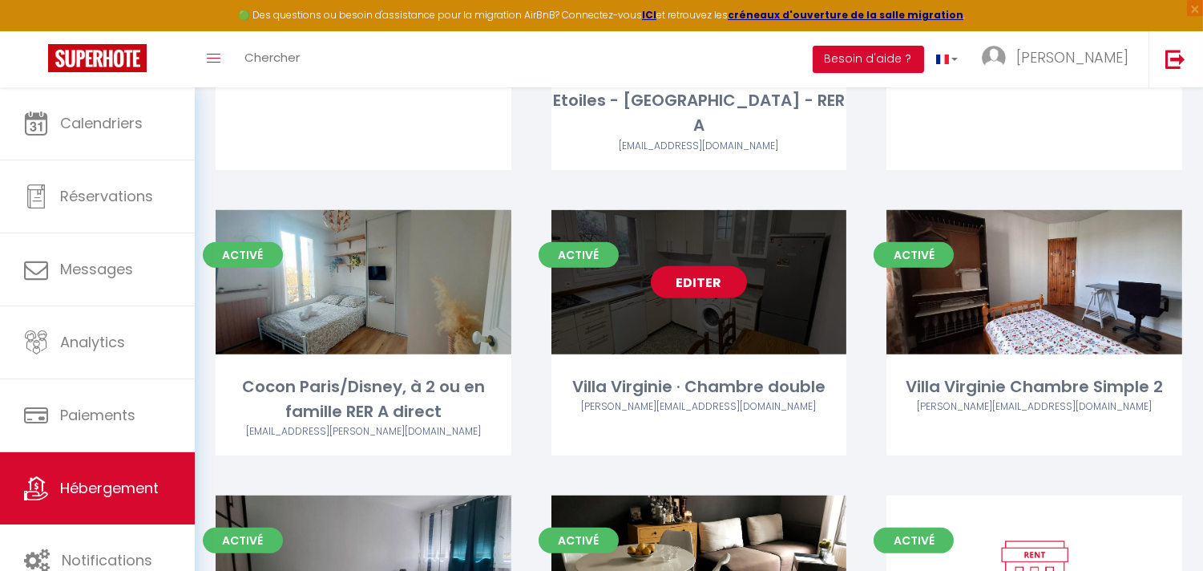
scroll to position [1247, 0]
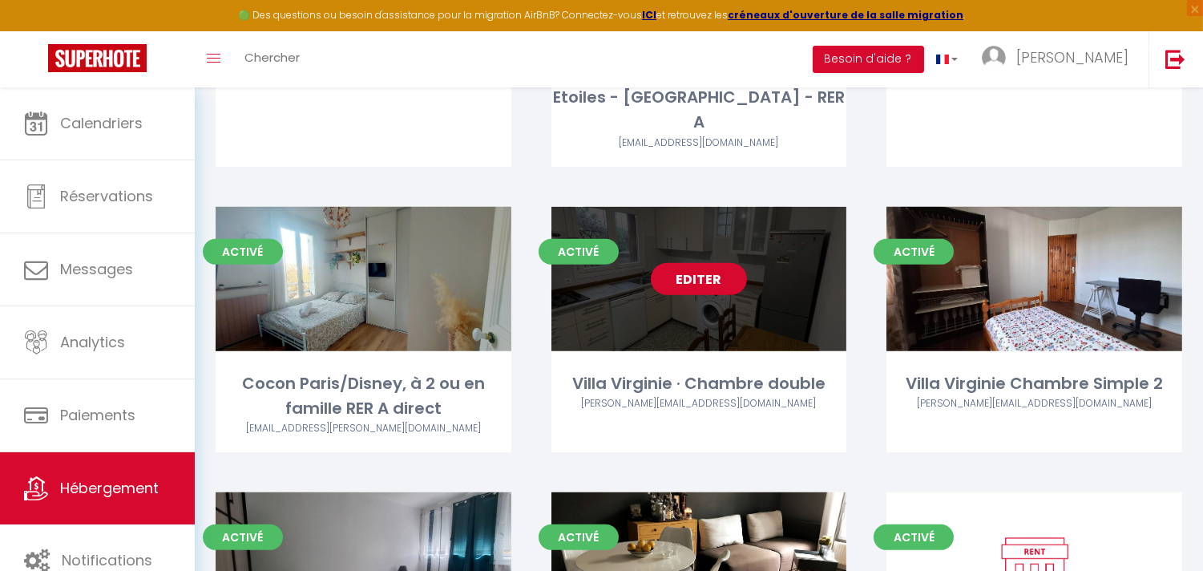
click at [698, 263] on link "Editer" at bounding box center [699, 279] width 96 height 32
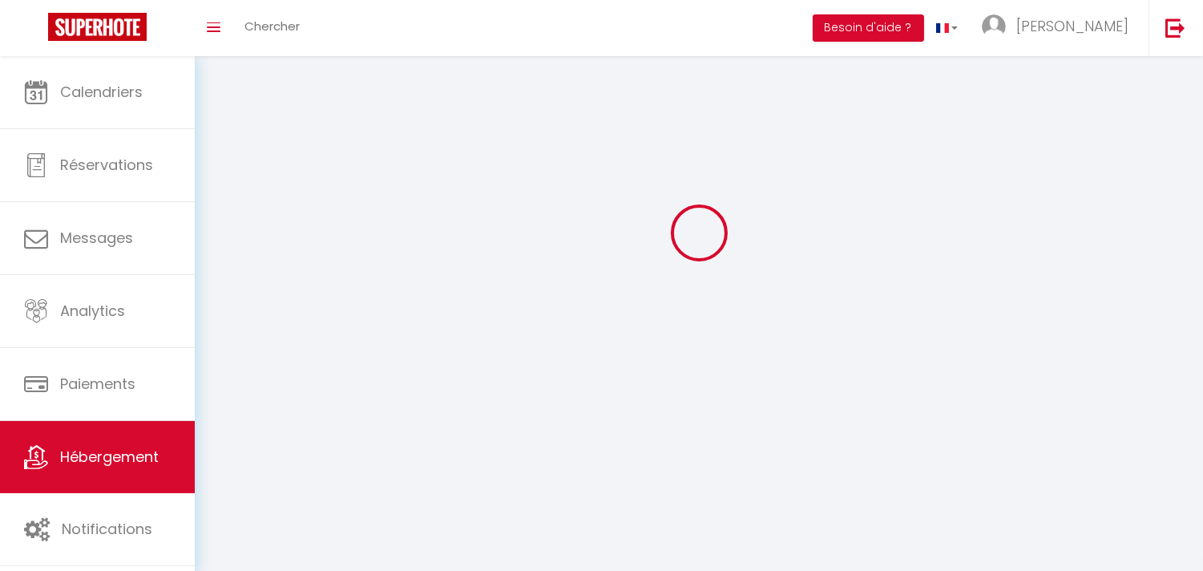
select select
select select "28"
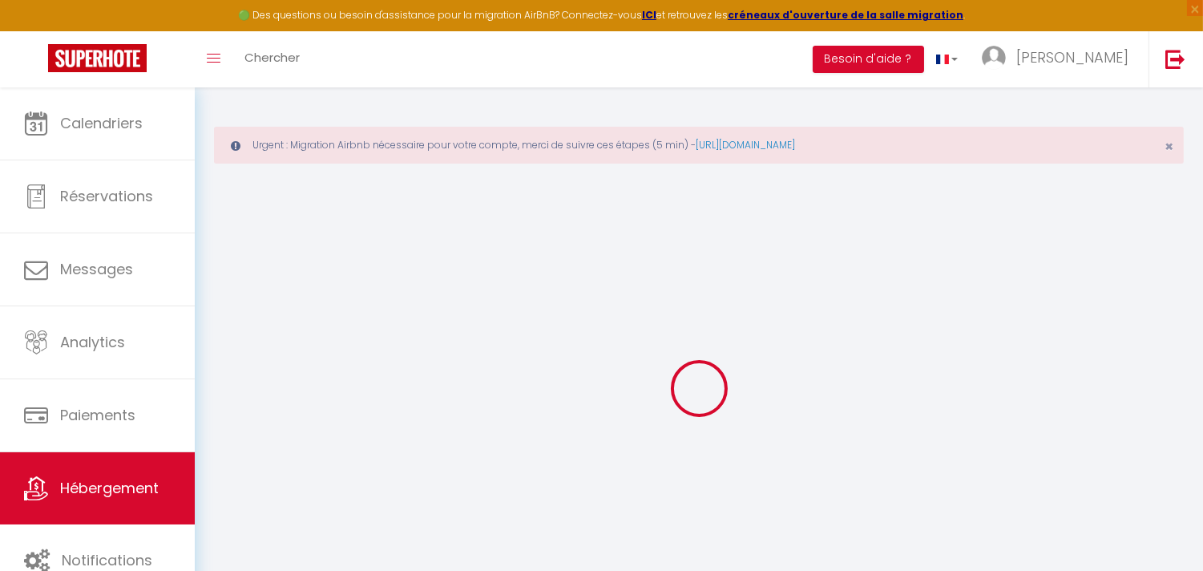
select select
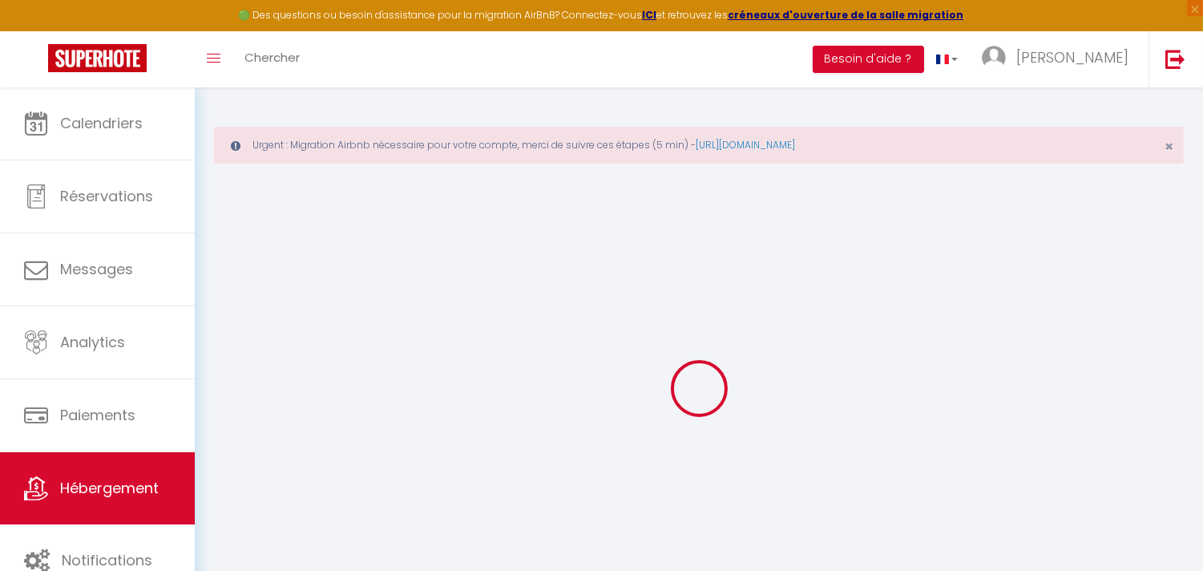
select select
checkbox input "false"
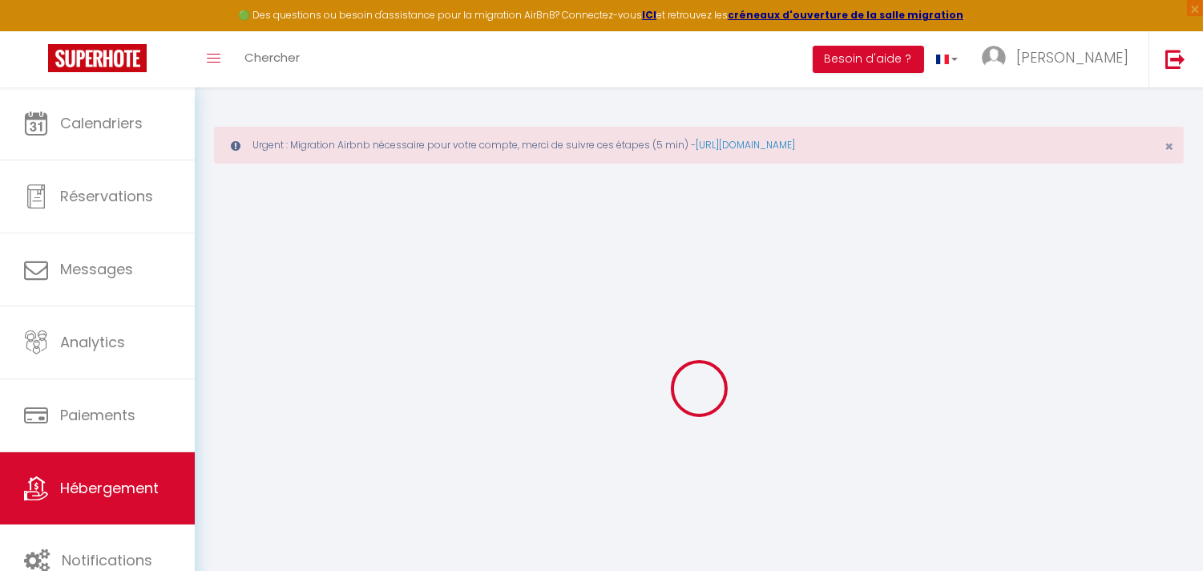
select select
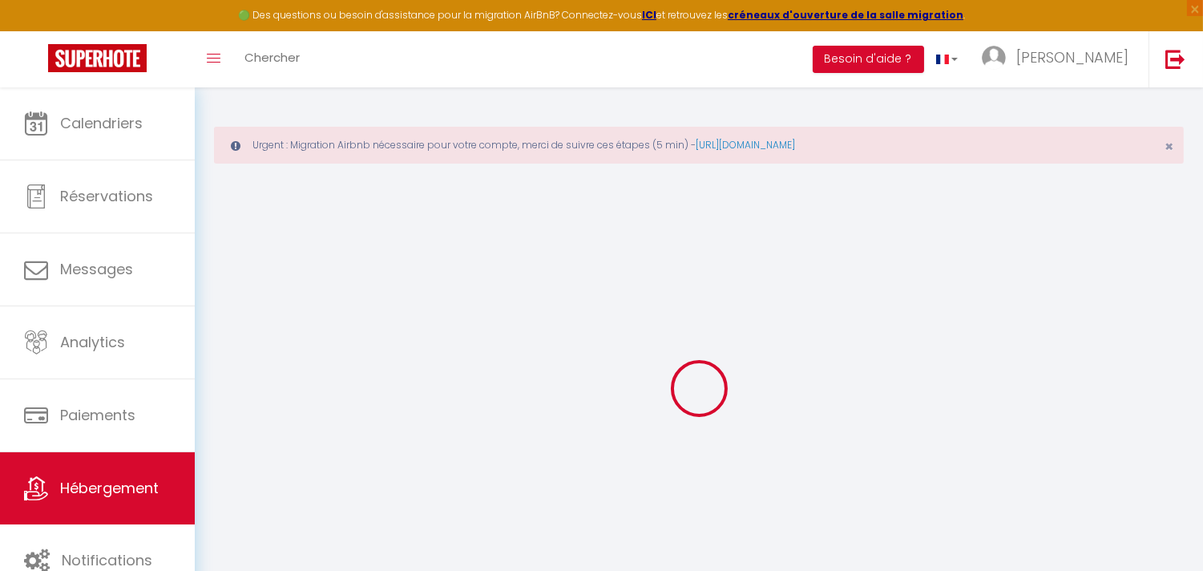
select select
checkbox input "false"
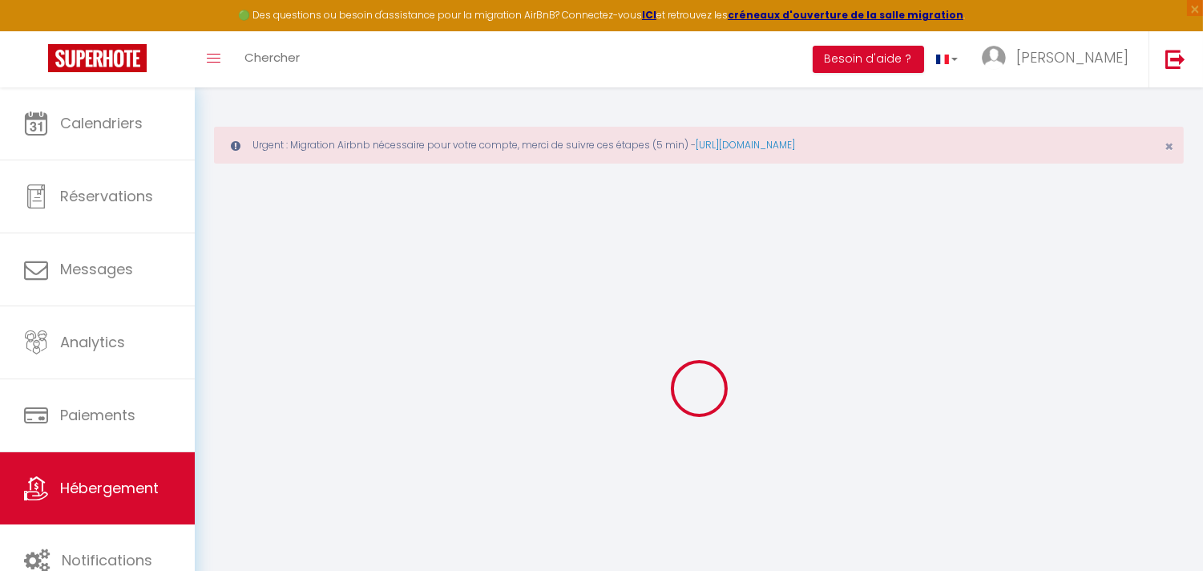
checkbox input "false"
select select
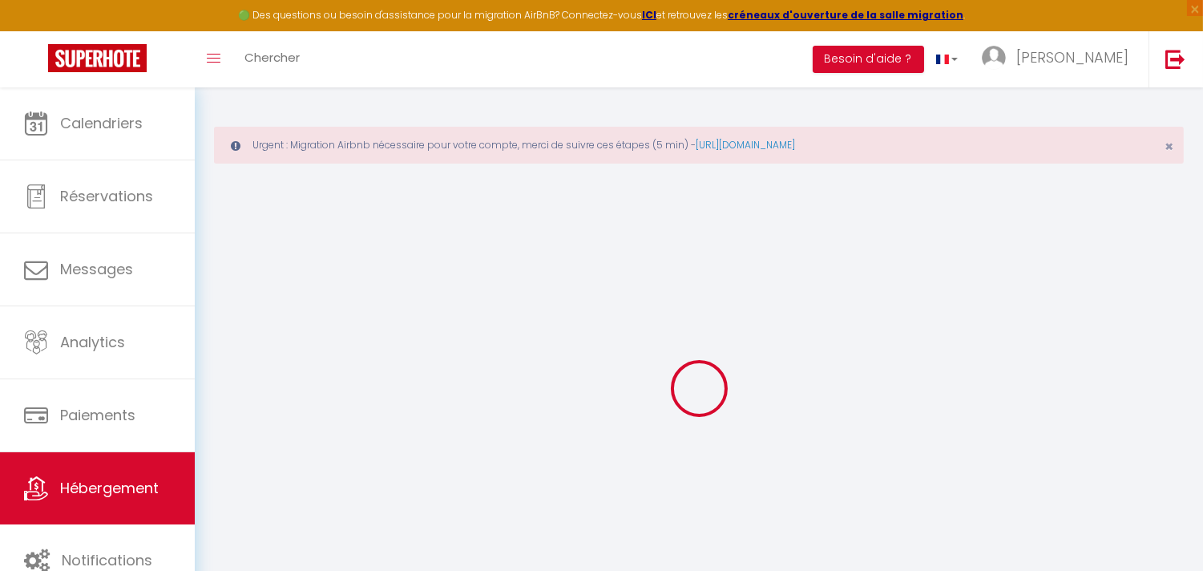
select select
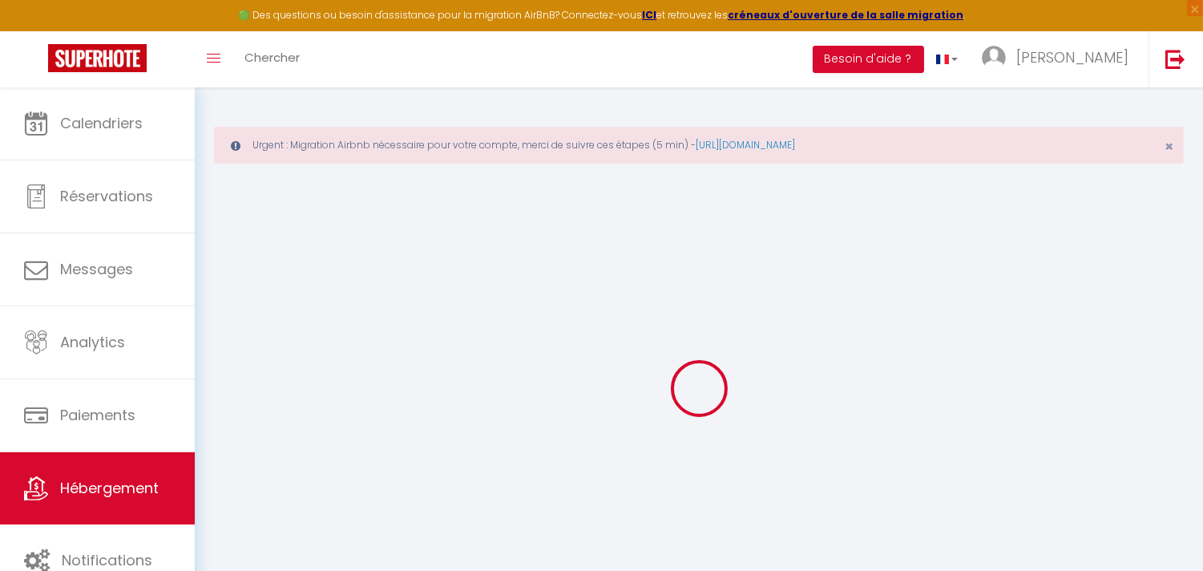
checkbox input "false"
select select
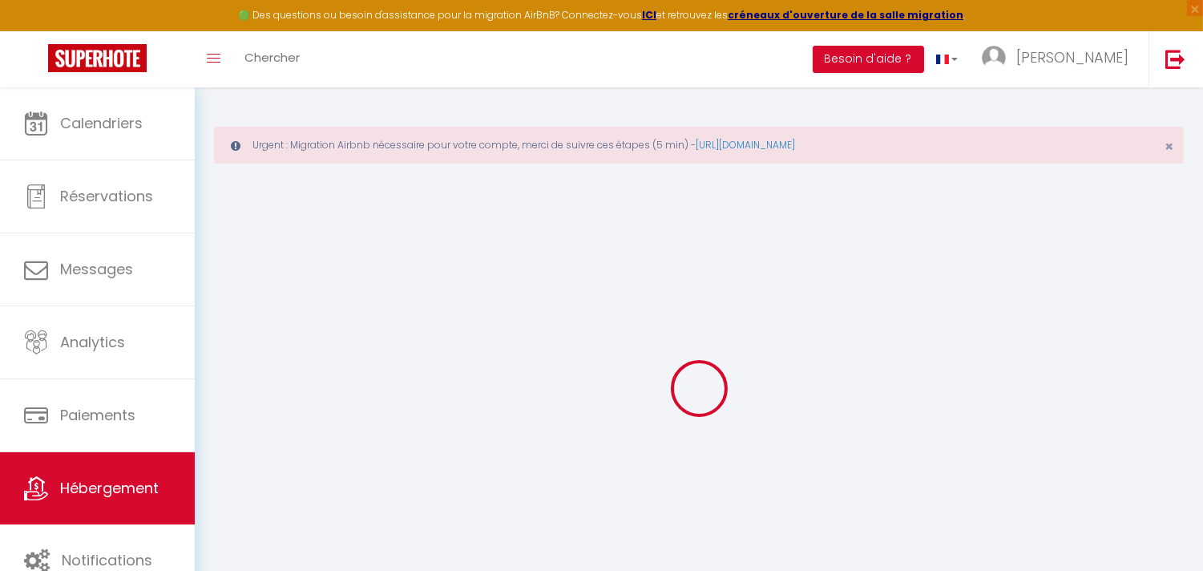
select select
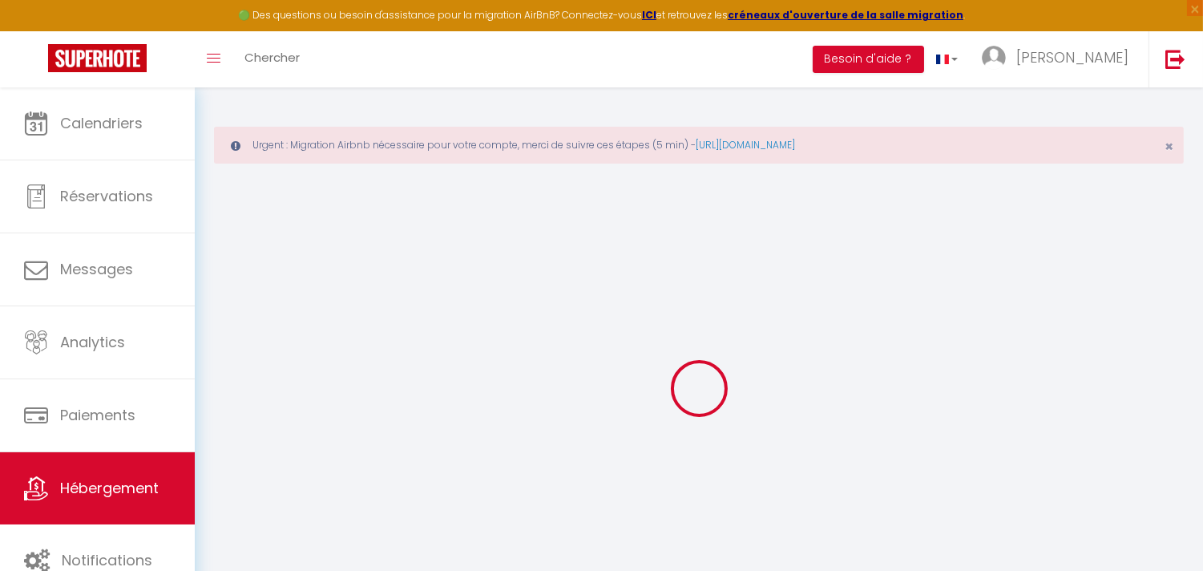
select select
checkbox input "false"
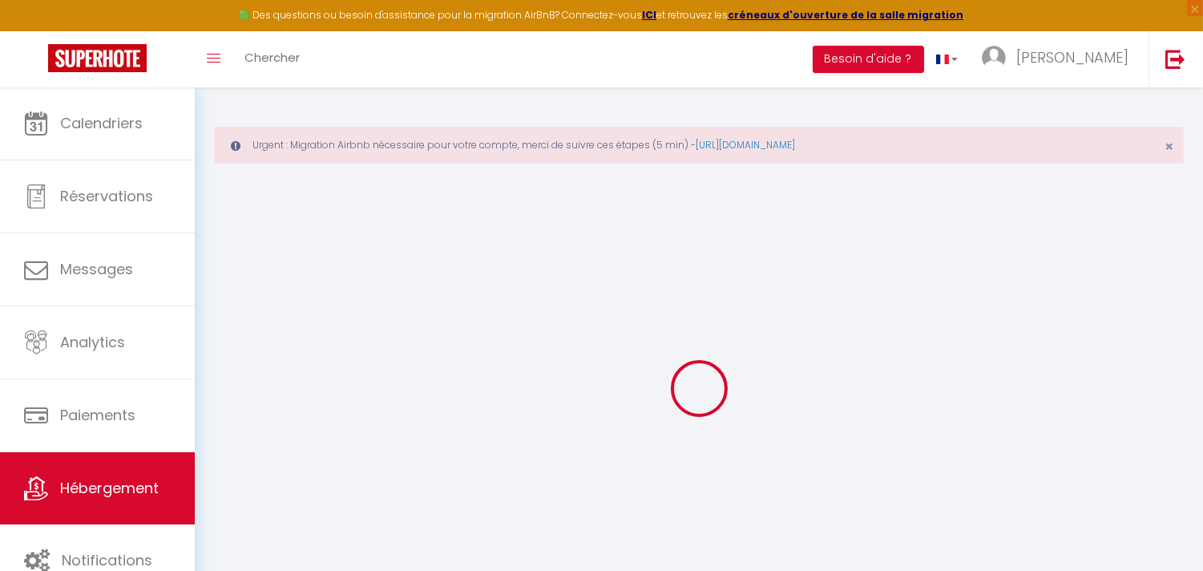
checkbox input "false"
select select
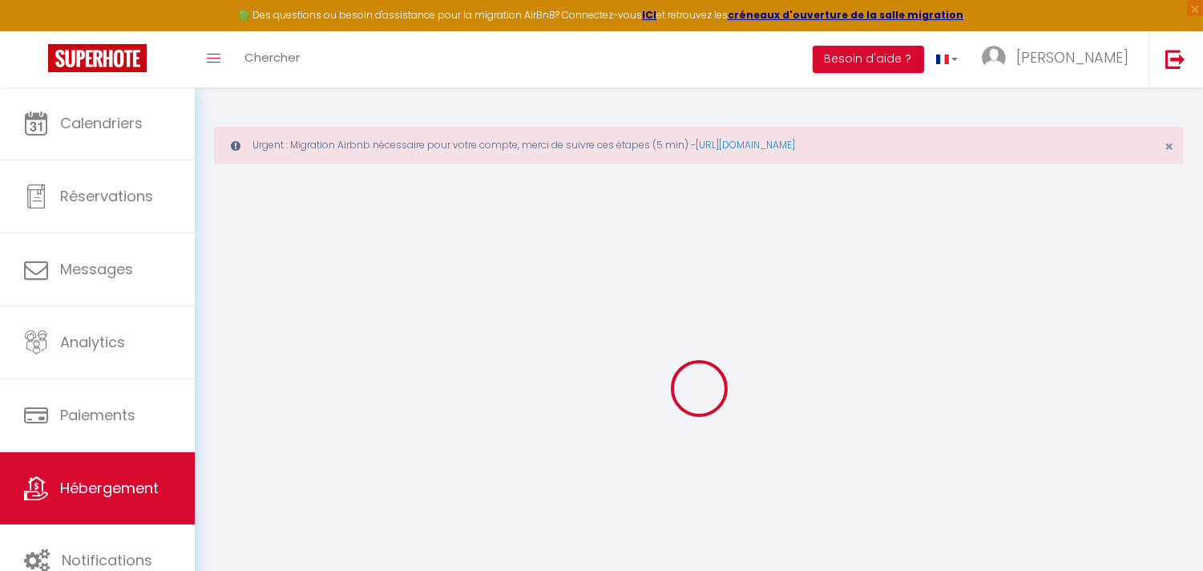
select select
checkbox input "false"
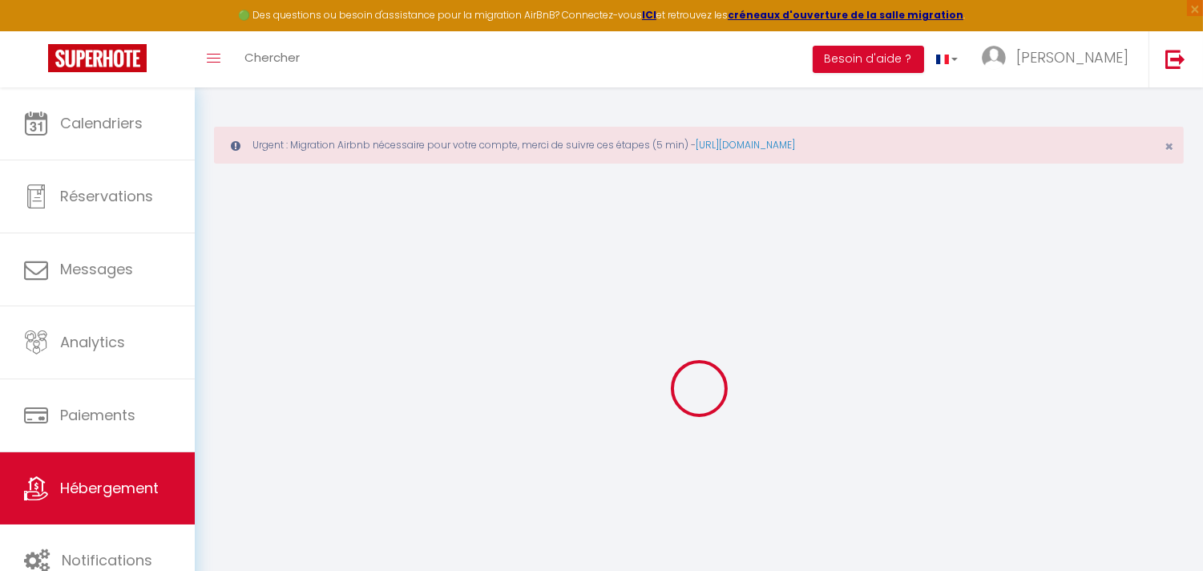
checkbox input "false"
select select
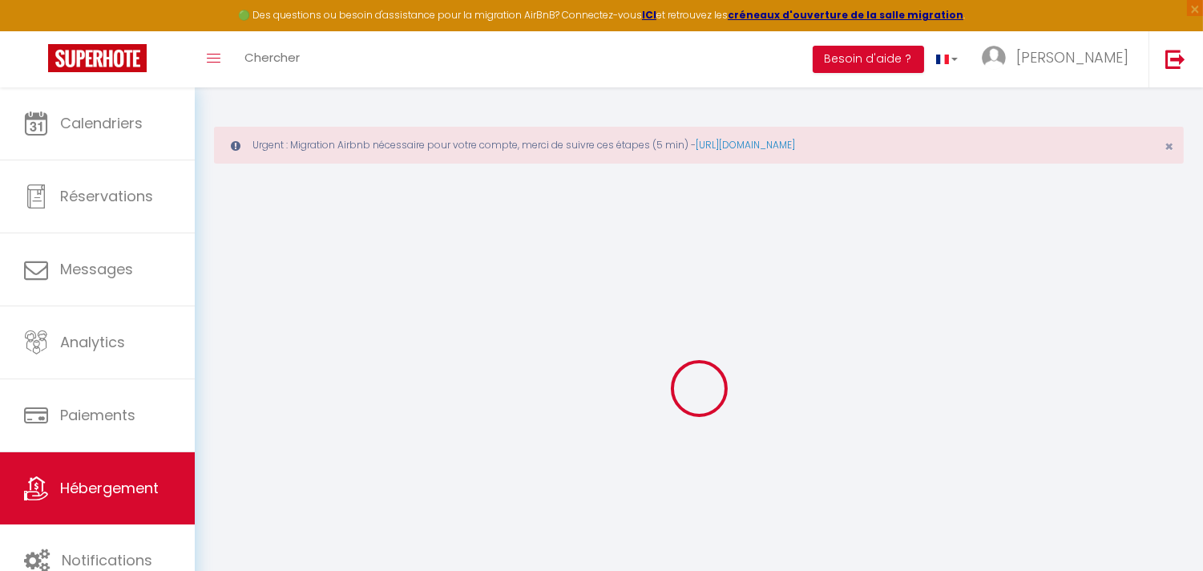
type input "Villa Virginie · Chambre double"
type input "Catherine"
select select "houses"
select select "2"
type input "45"
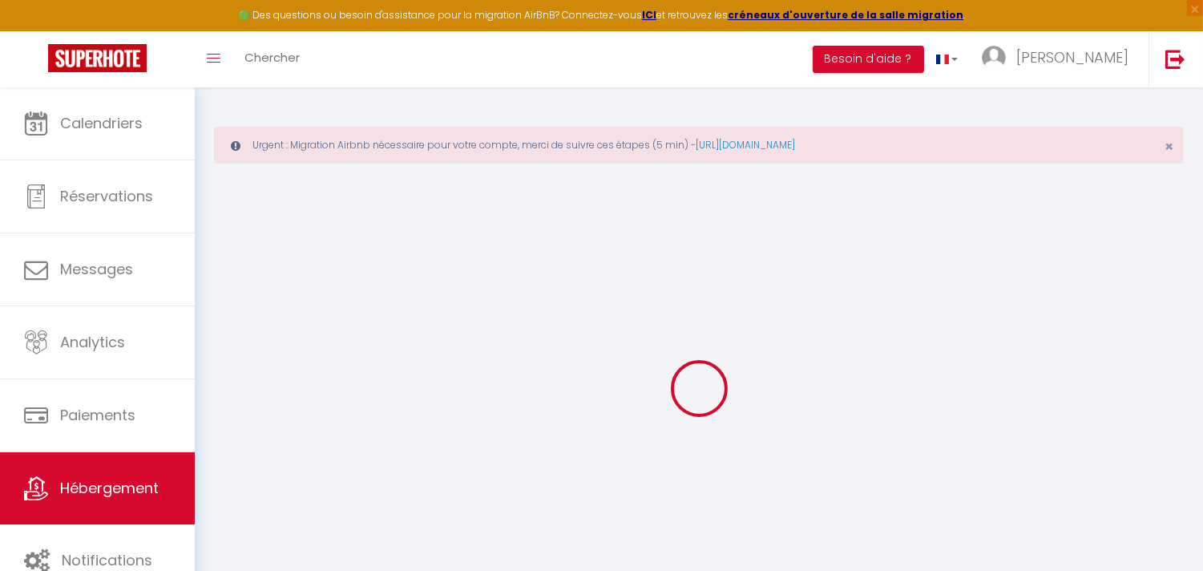
type input "15"
type input "35"
type input "205"
select select
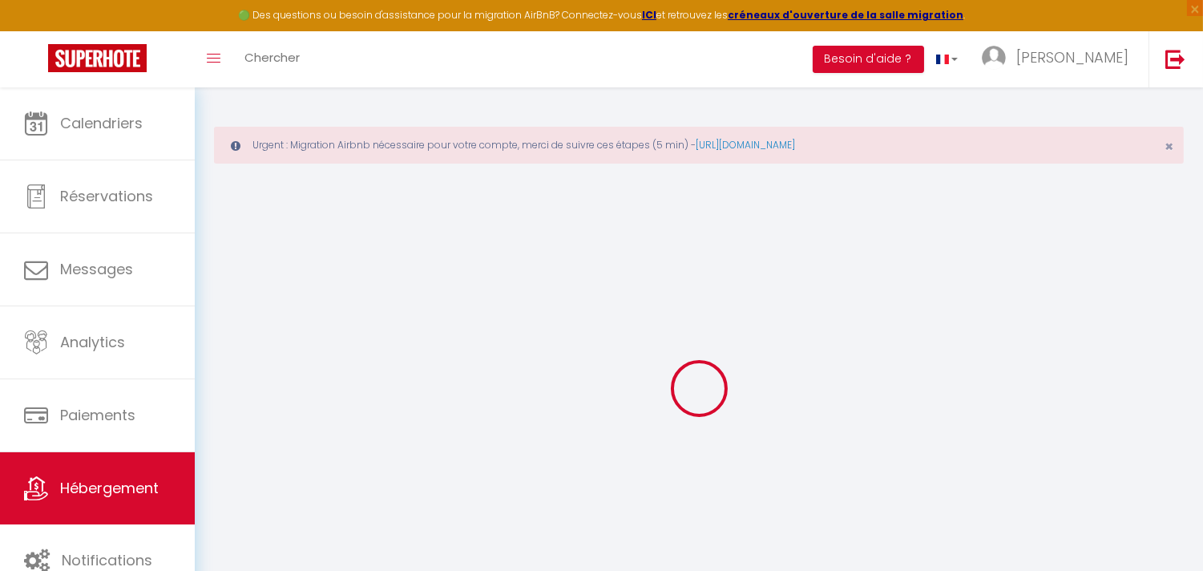
select select
type input "46 Avenue Paul Vaillant-Couturier"
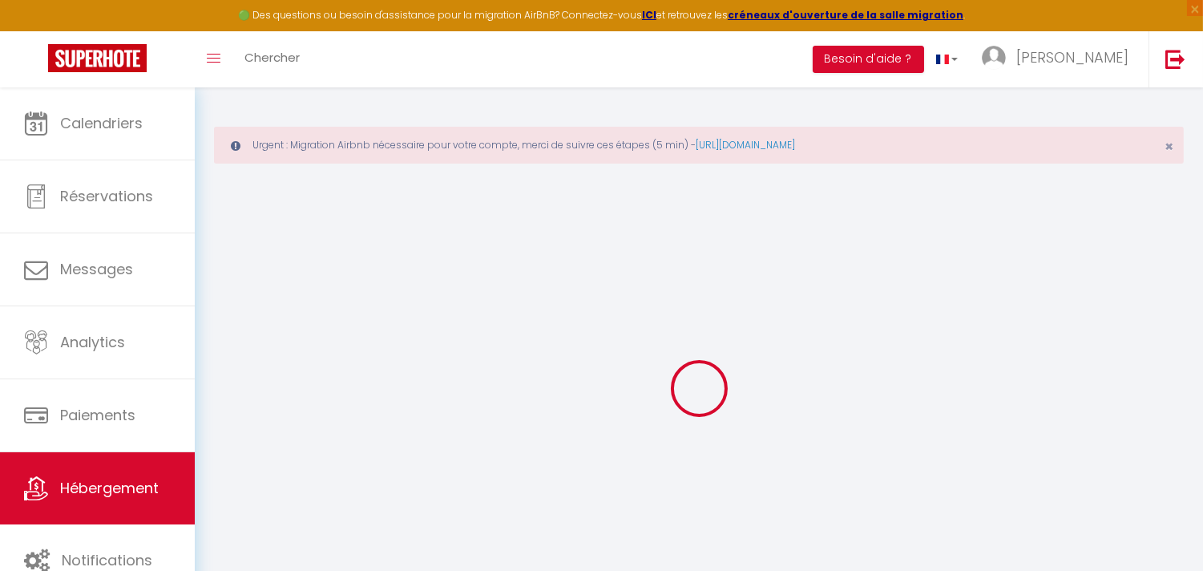
type input "91270"
type input "Vigneux-sur-Seine"
type input "[EMAIL_ADDRESS][DOMAIN_NAME]"
select select "12257"
checkbox input "false"
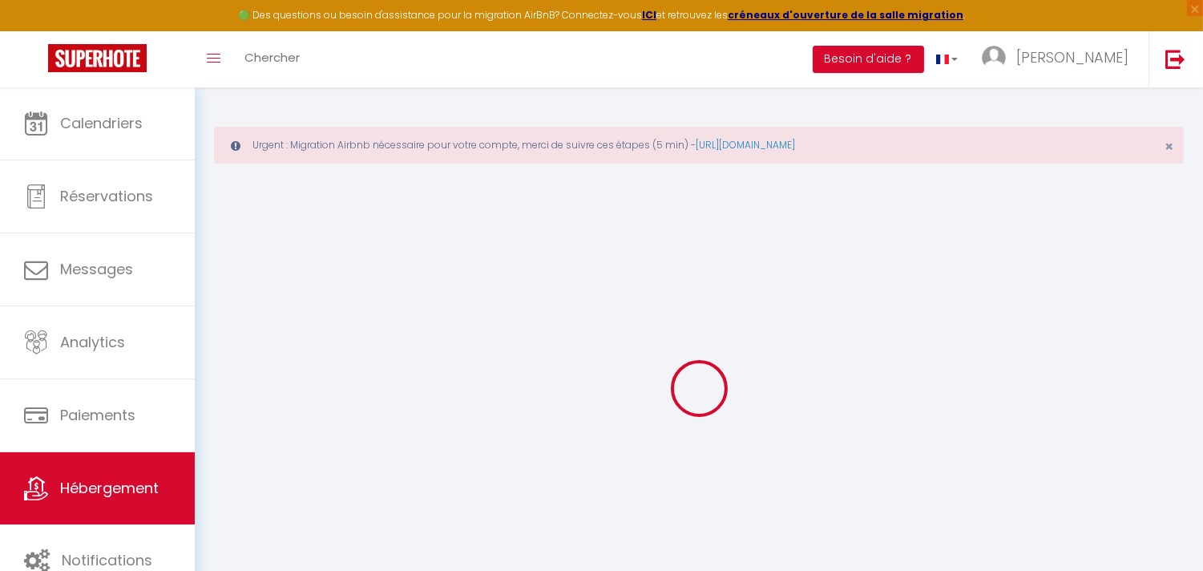
checkbox input "false"
type input "0"
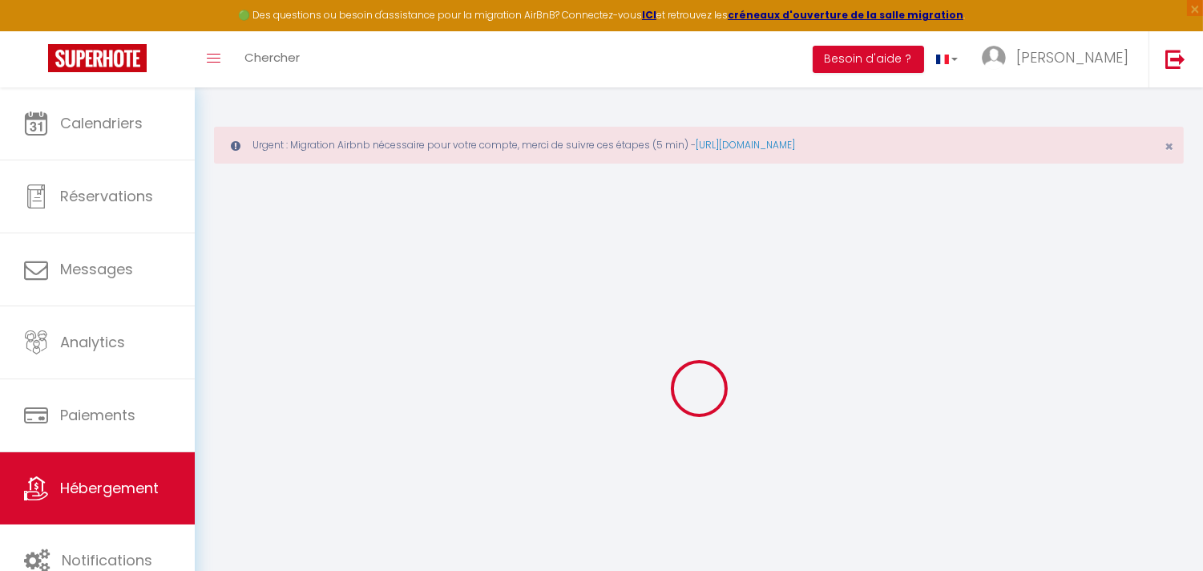
type input "0"
select select
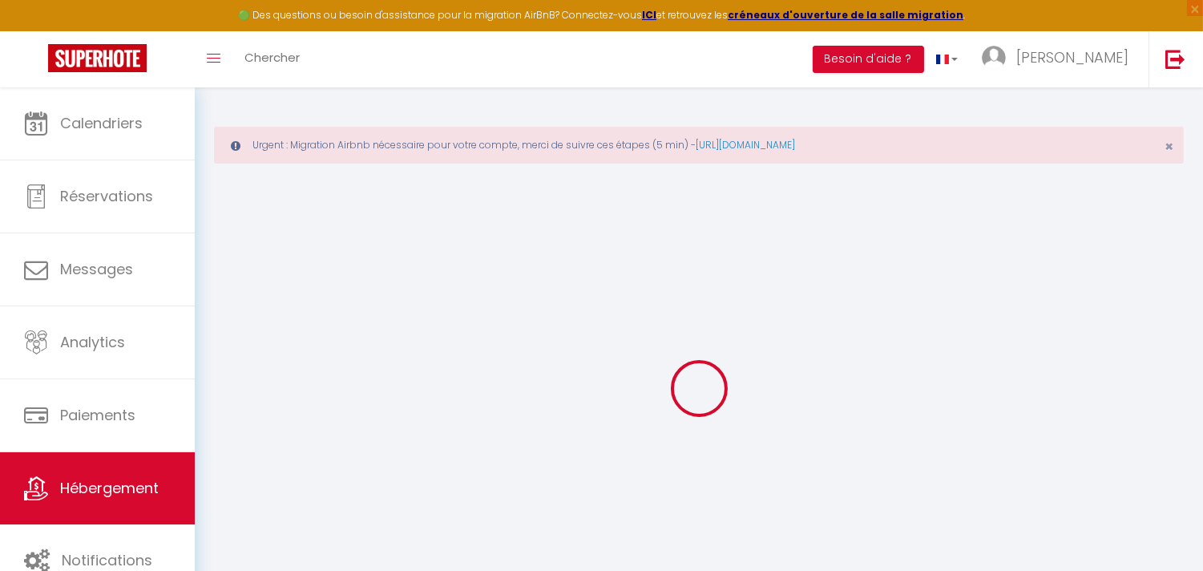
select select
checkbox input "false"
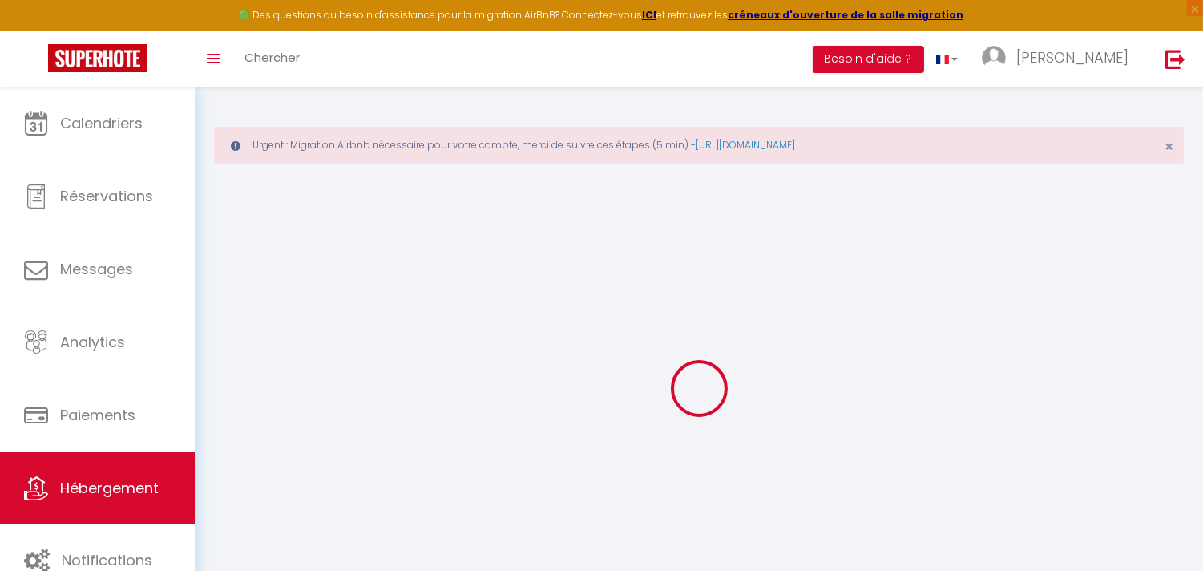
checkbox input "false"
select select "15:00"
select select "21:00"
select select "11:00"
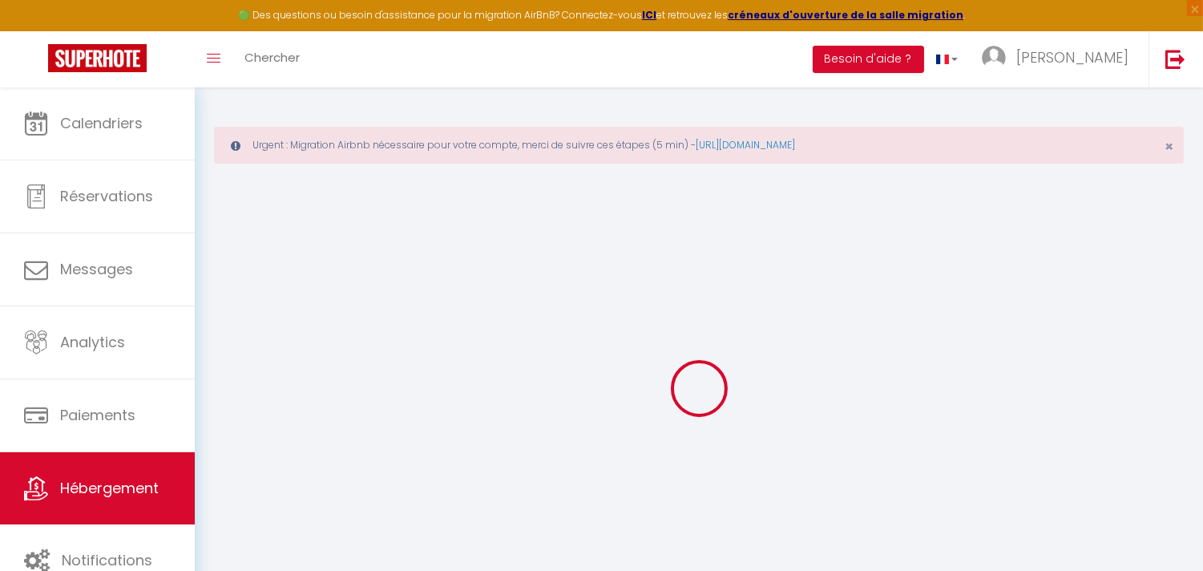
select select "15"
select select "120"
select select "18:00"
checkbox input "false"
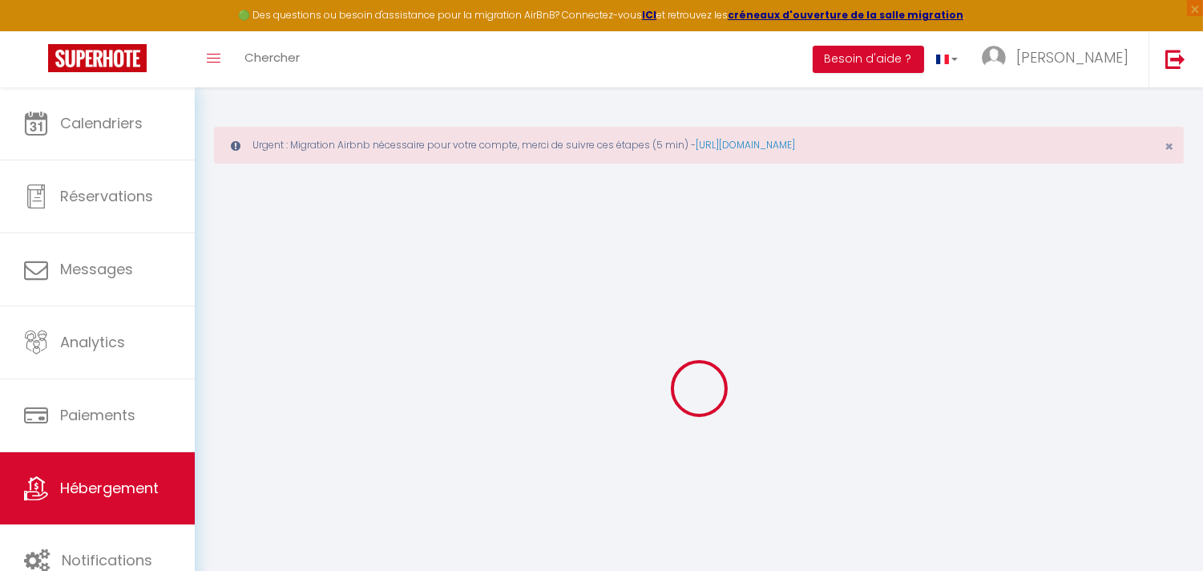
checkbox input "false"
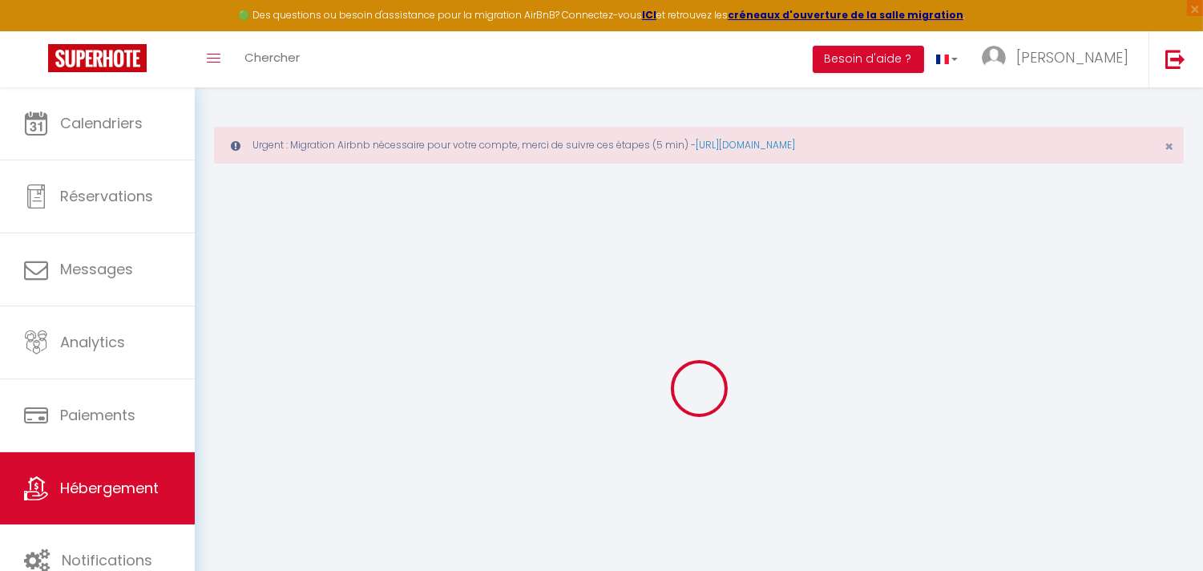
checkbox input "false"
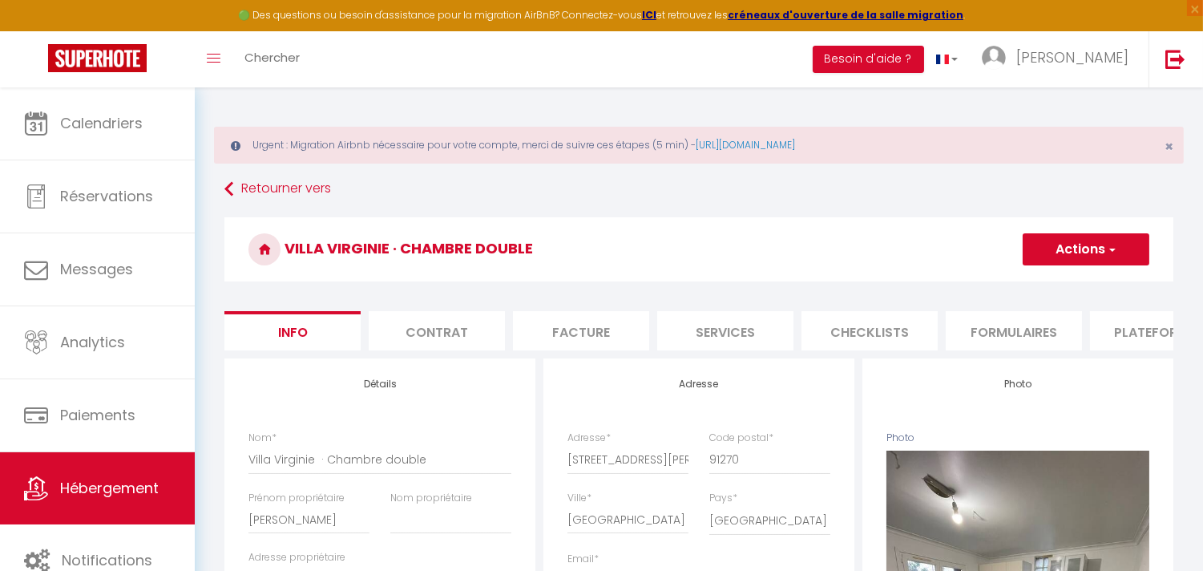
checkbox input "false"
click at [1137, 329] on li "Plateformes" at bounding box center [1158, 330] width 136 height 39
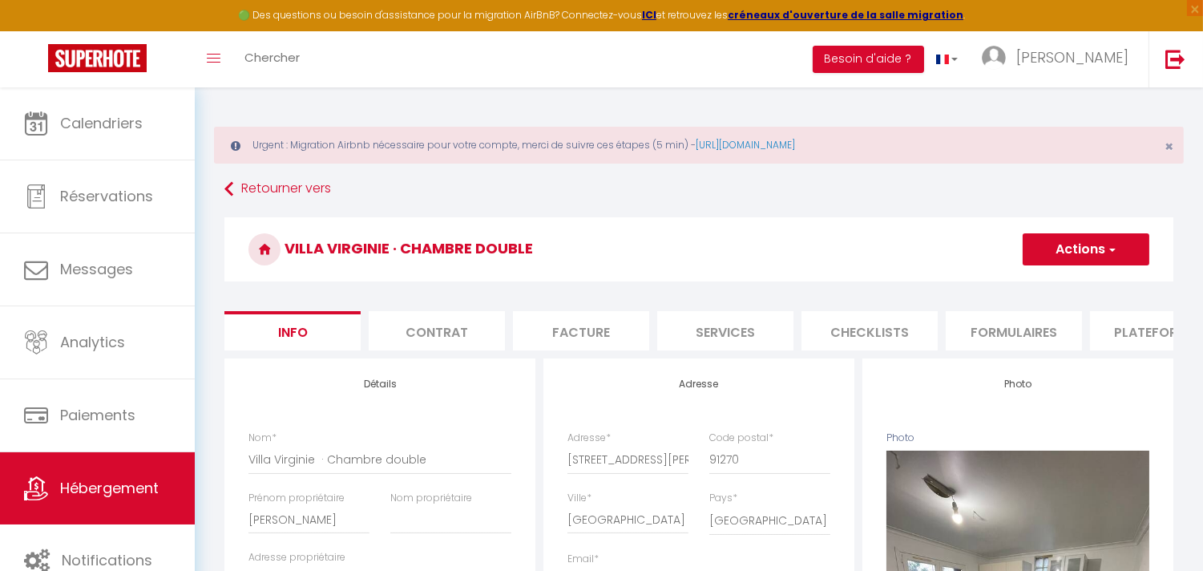
select select
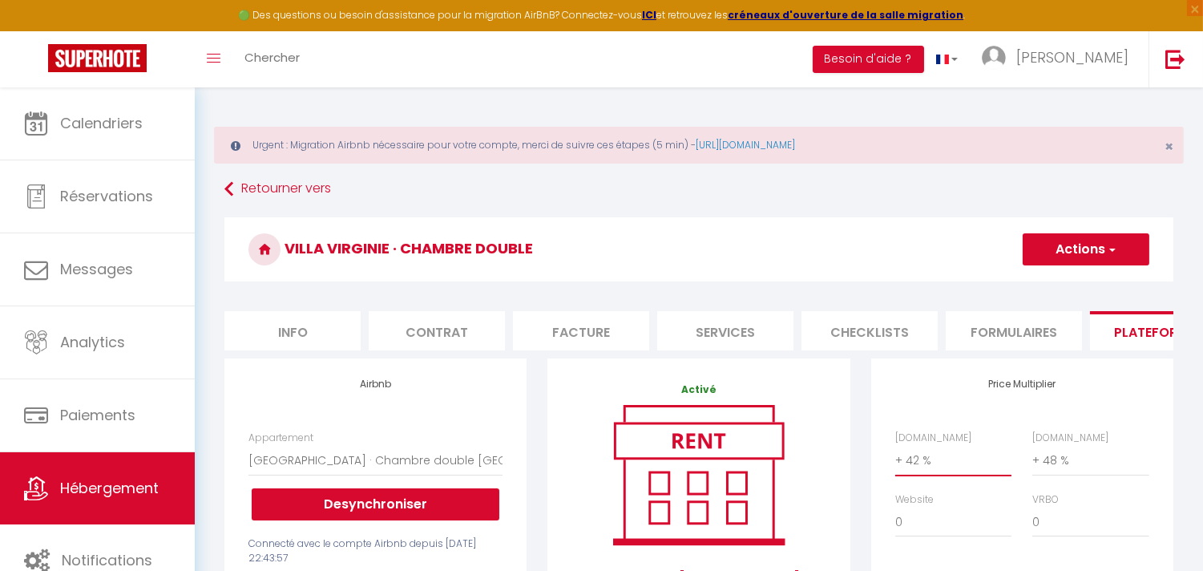
drag, startPoint x: 935, startPoint y: 478, endPoint x: 850, endPoint y: 605, distance: 153.2
click at [850, 570] on html "🟢 Des questions ou besoin d'assistance pour la migration AirBnB? Connectez-vous…" at bounding box center [601, 285] width 1203 height 571
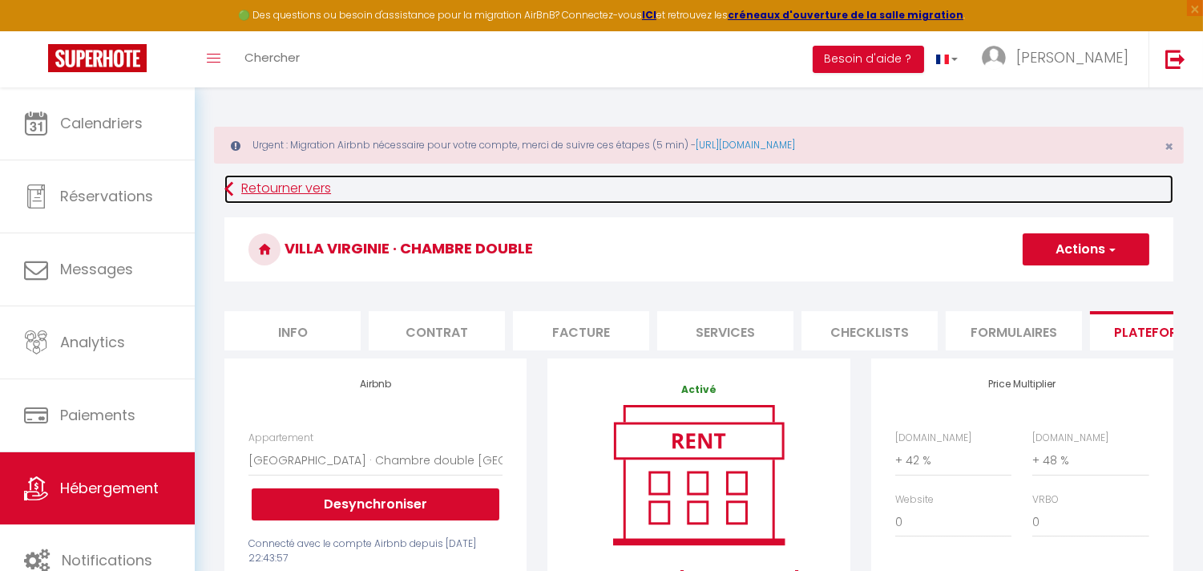
click at [1065, 186] on link "Retourner vers" at bounding box center [698, 189] width 949 height 29
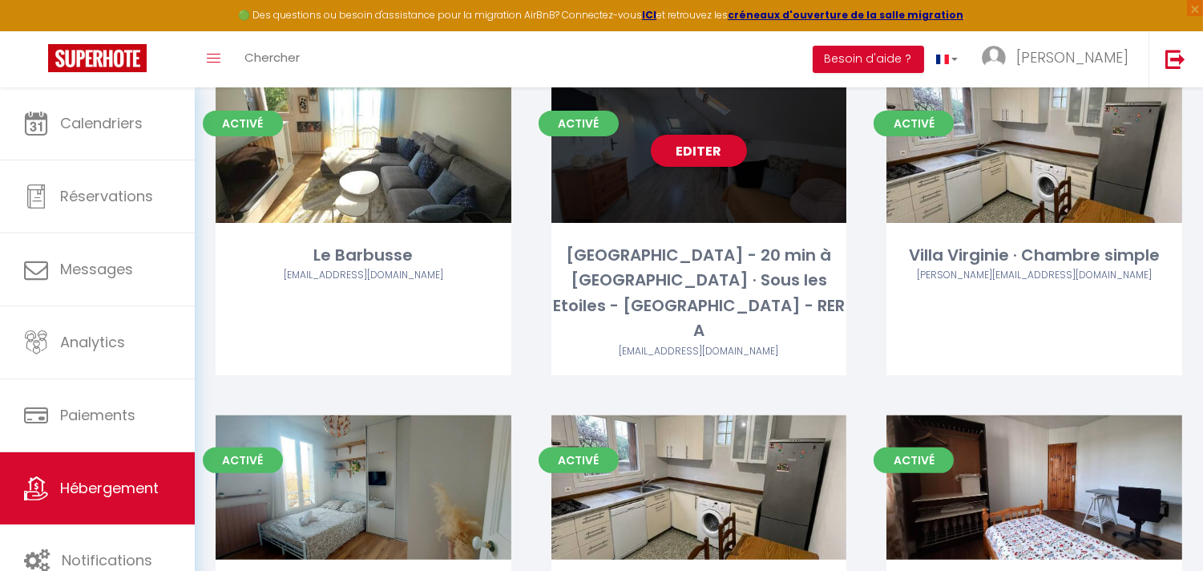
scroll to position [1069, 0]
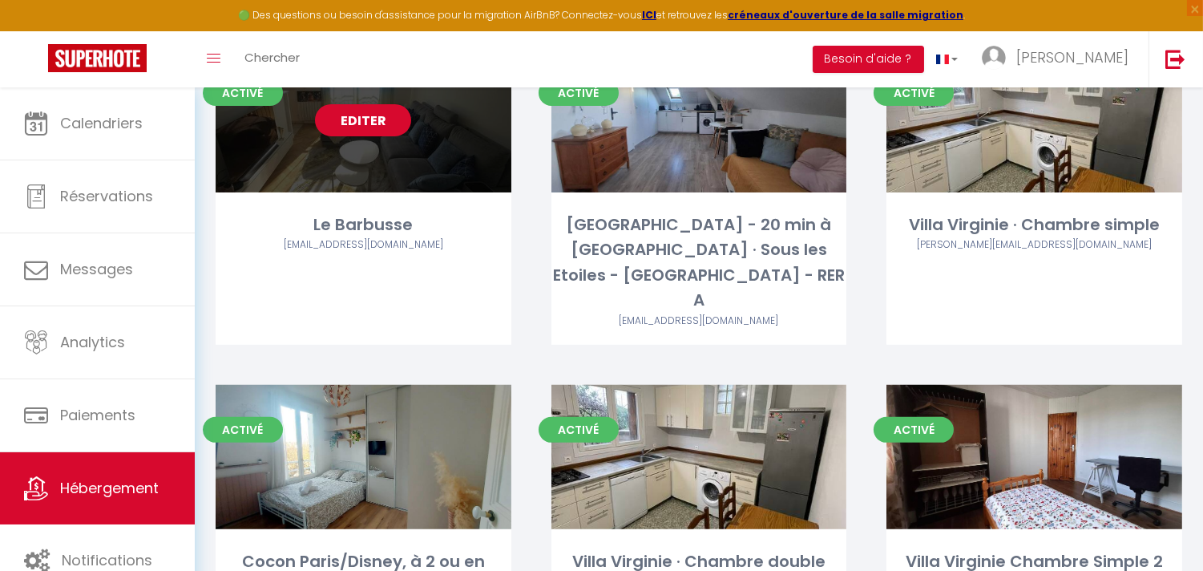
click at [317, 212] on div "Le Barbusse" at bounding box center [364, 224] width 296 height 25
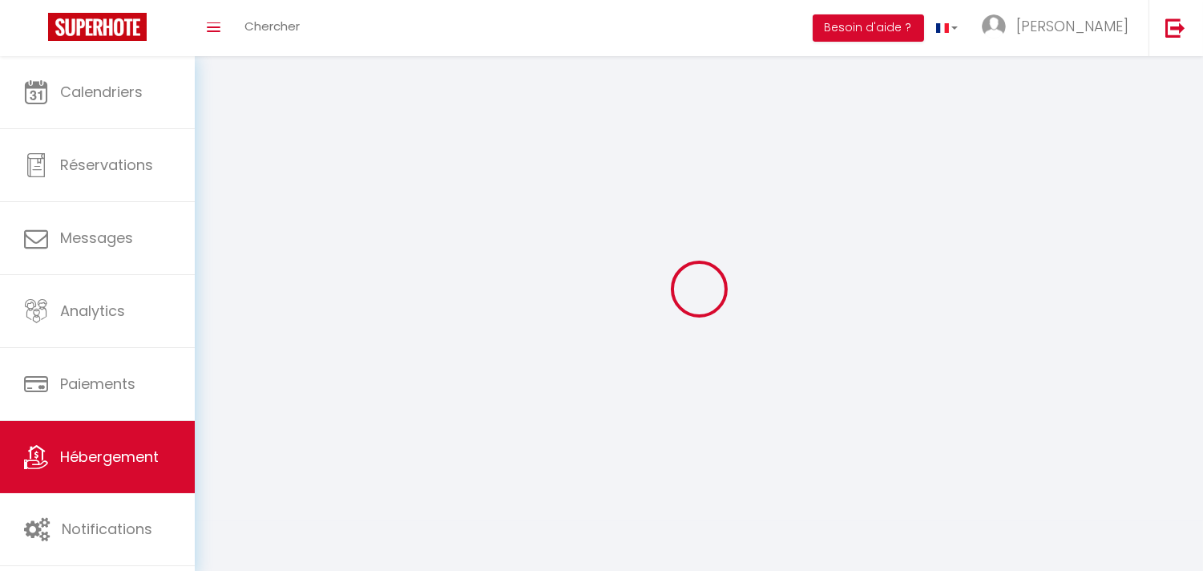
select select "28"
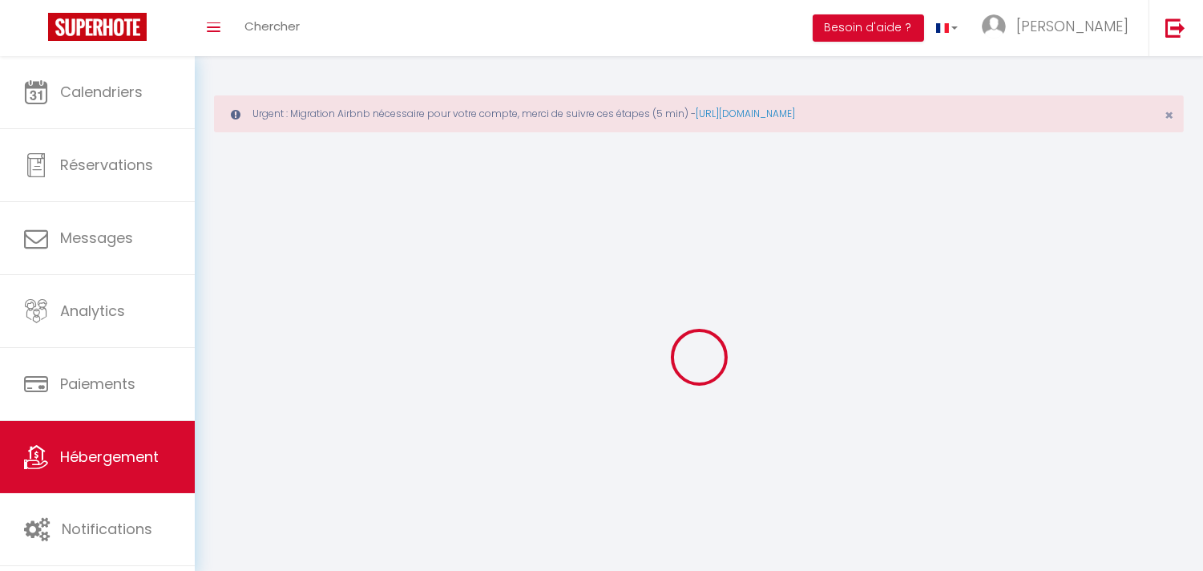
select select
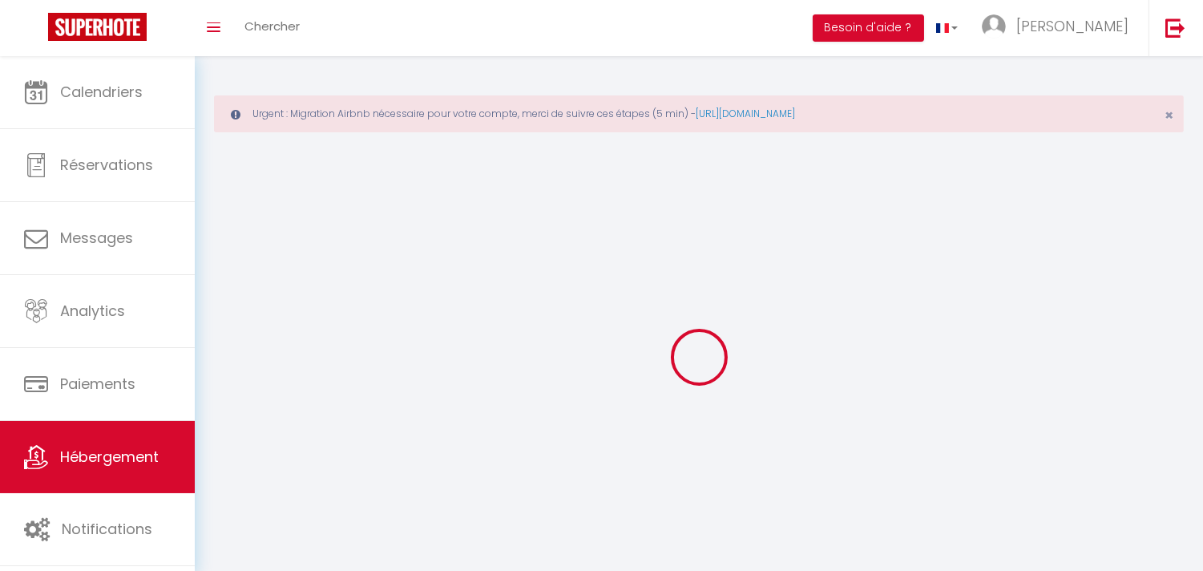
select select
checkbox input "false"
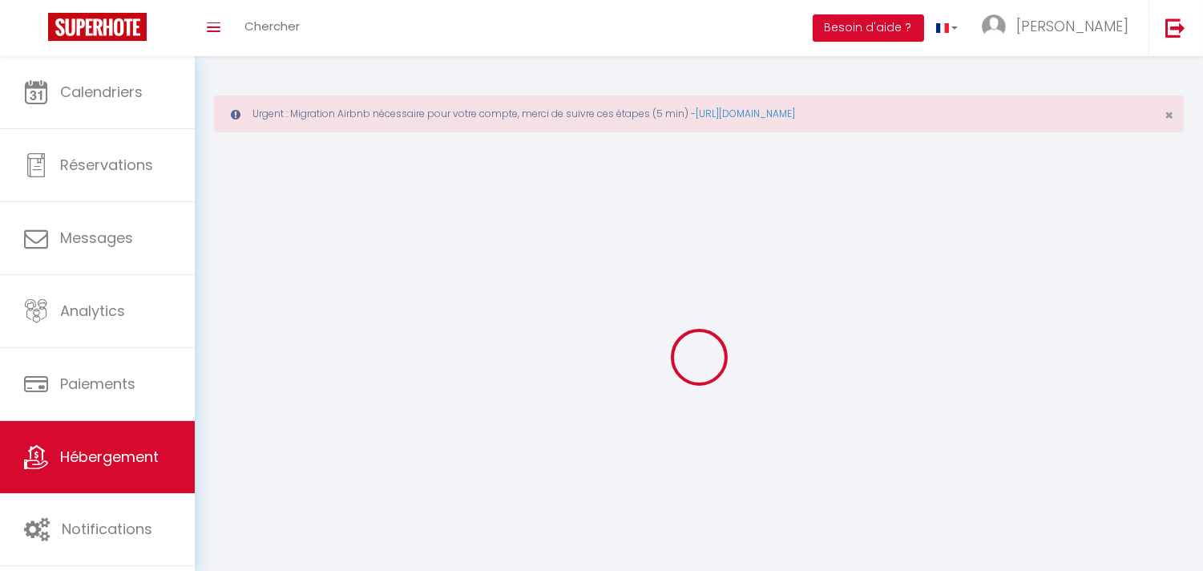
select select
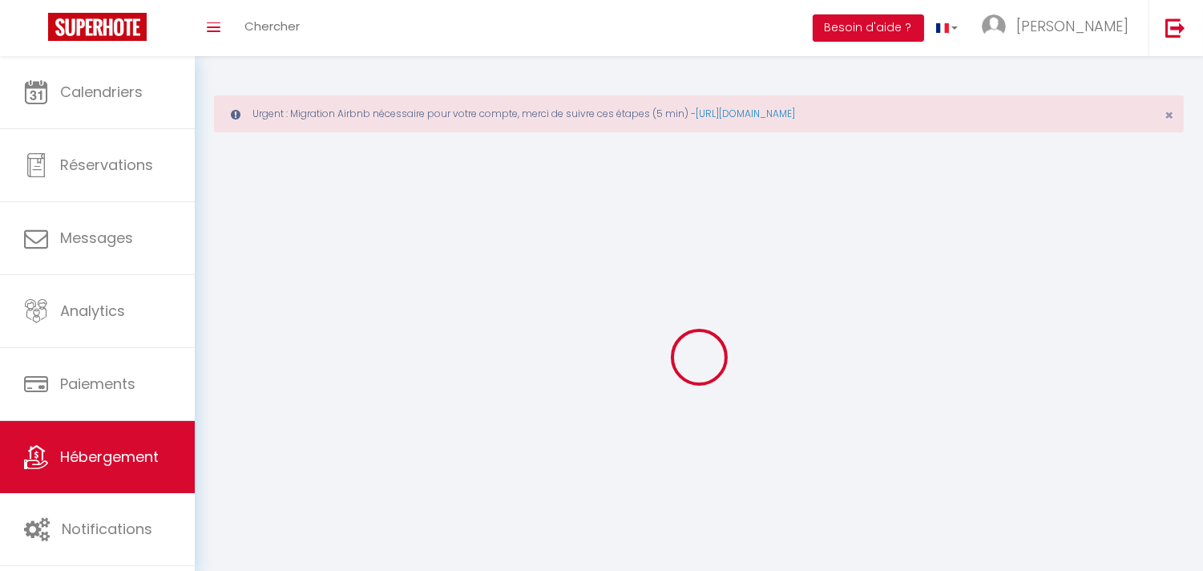
select select
checkbox input "false"
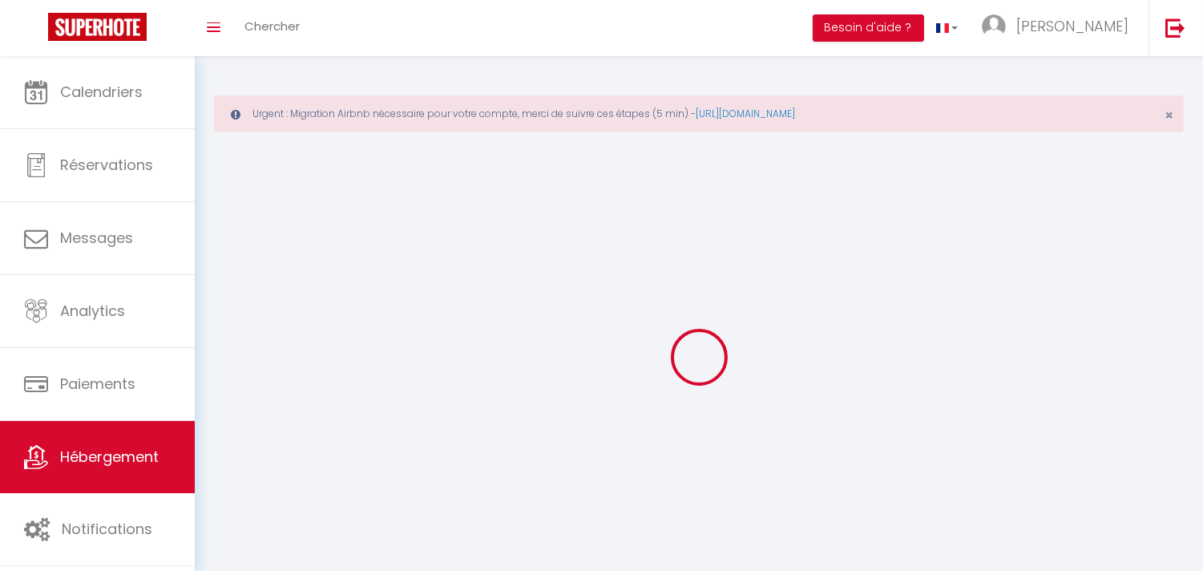
checkbox input "false"
select select
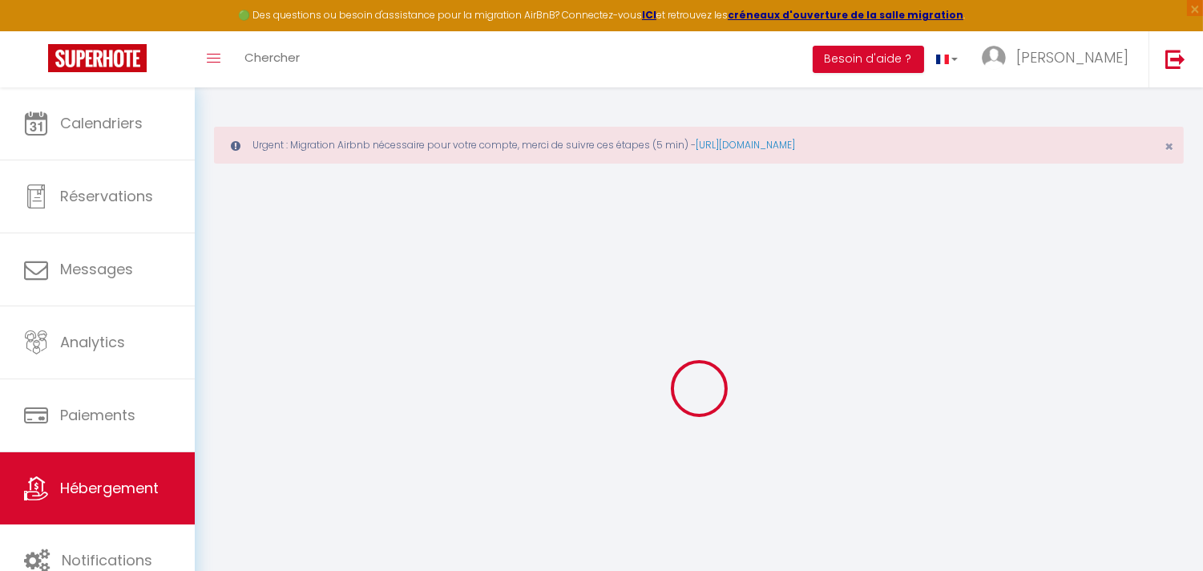
select select
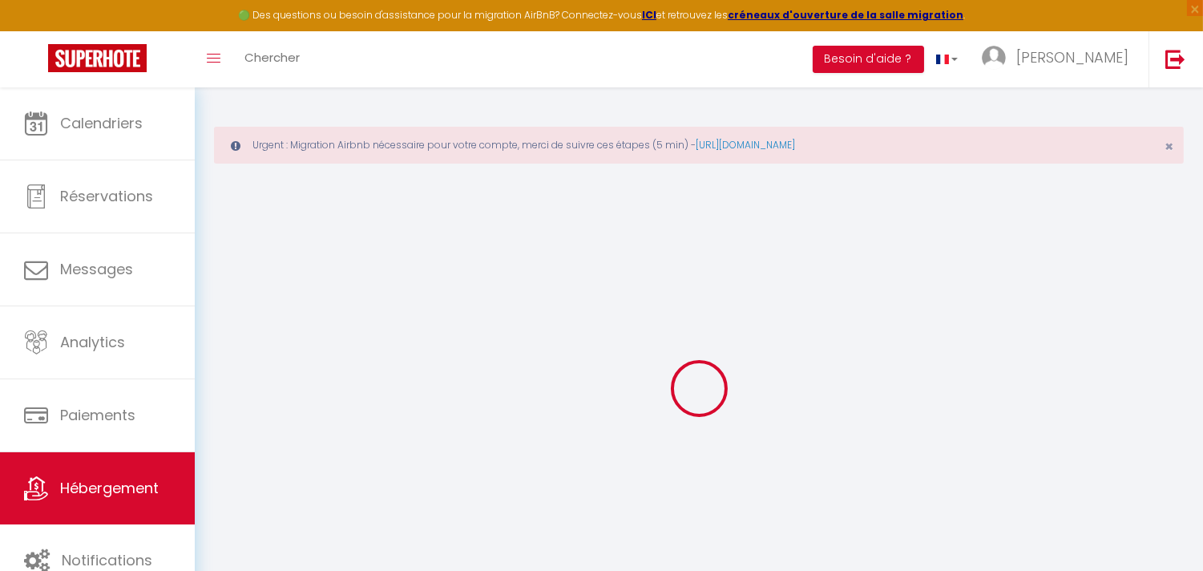
select select
checkbox input "false"
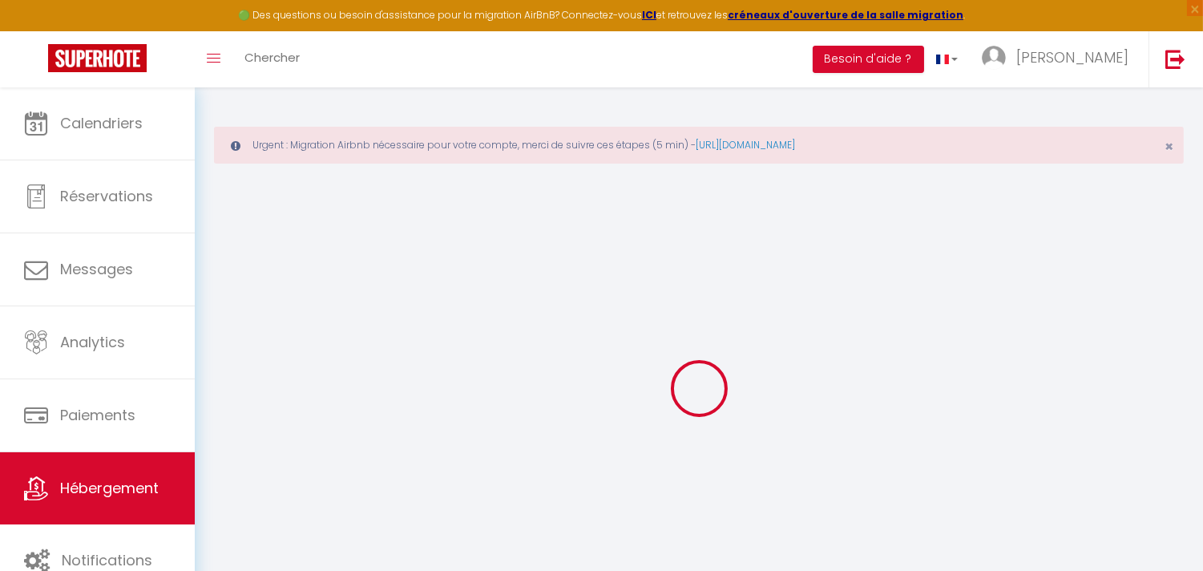
select select
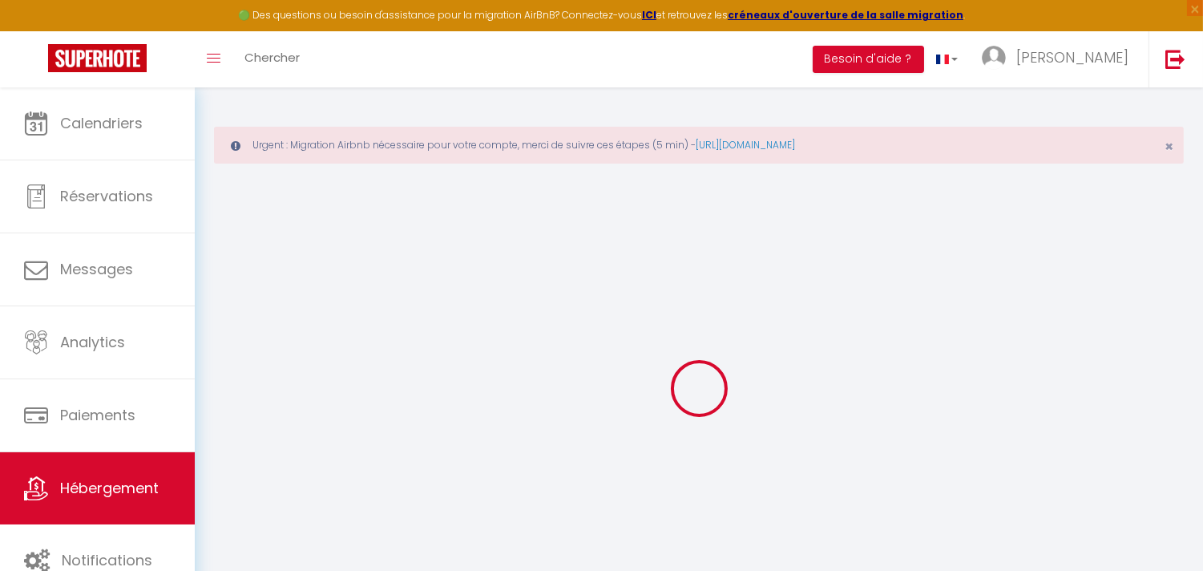
select select
checkbox input "false"
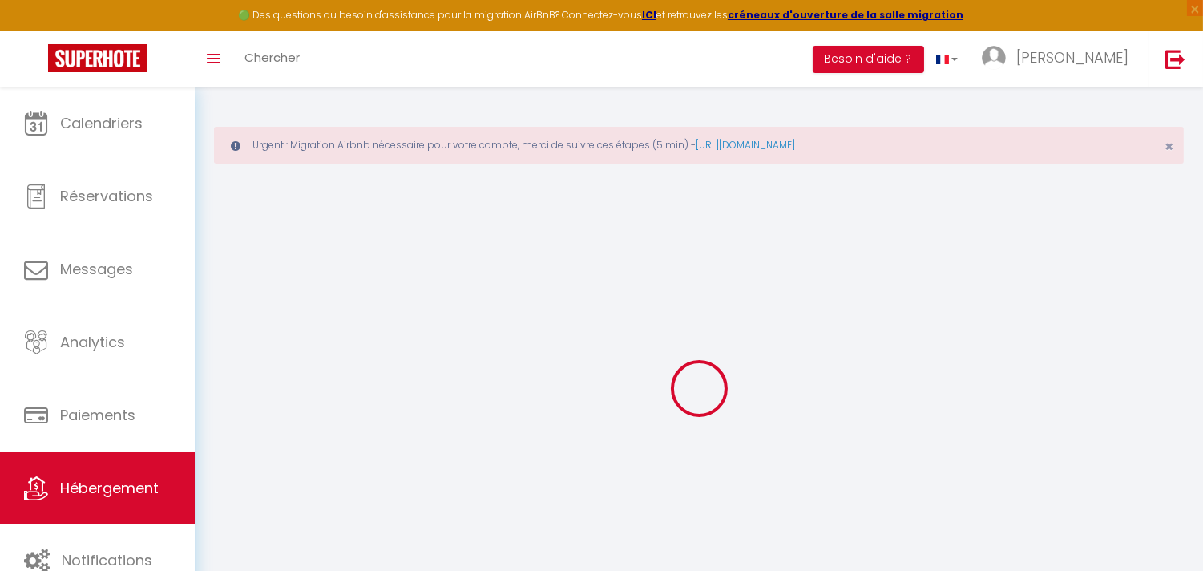
checkbox input "false"
select select
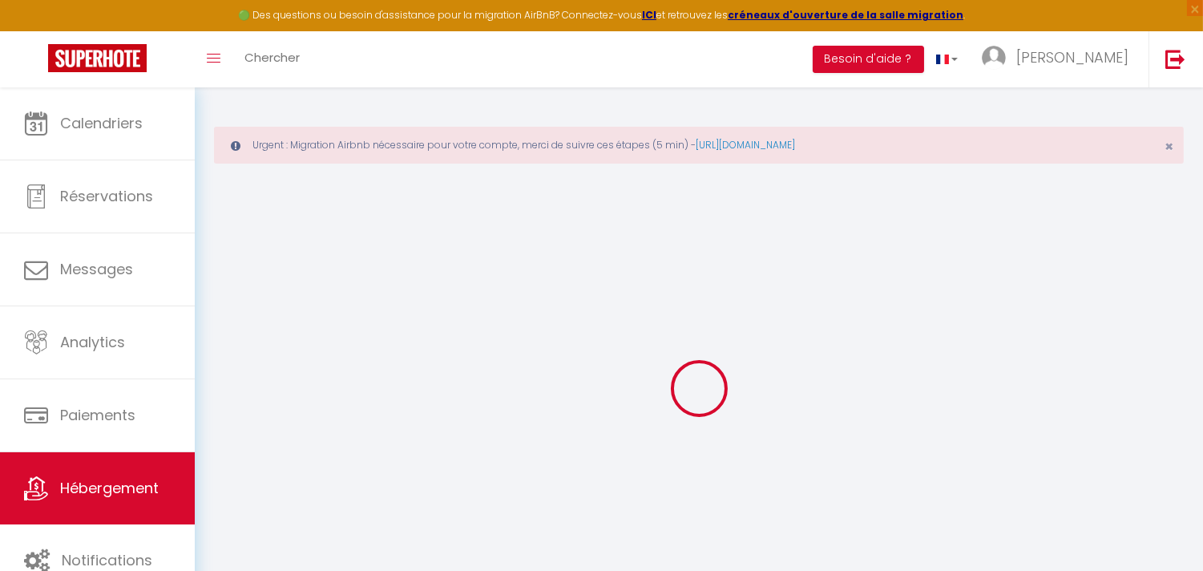
select select
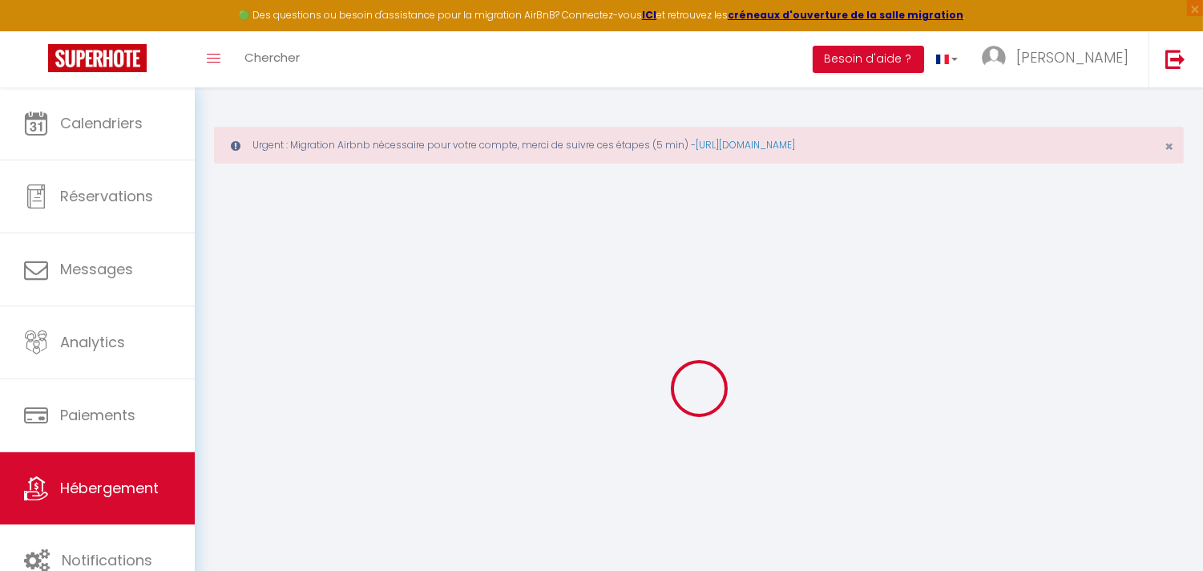
checkbox input "false"
select select
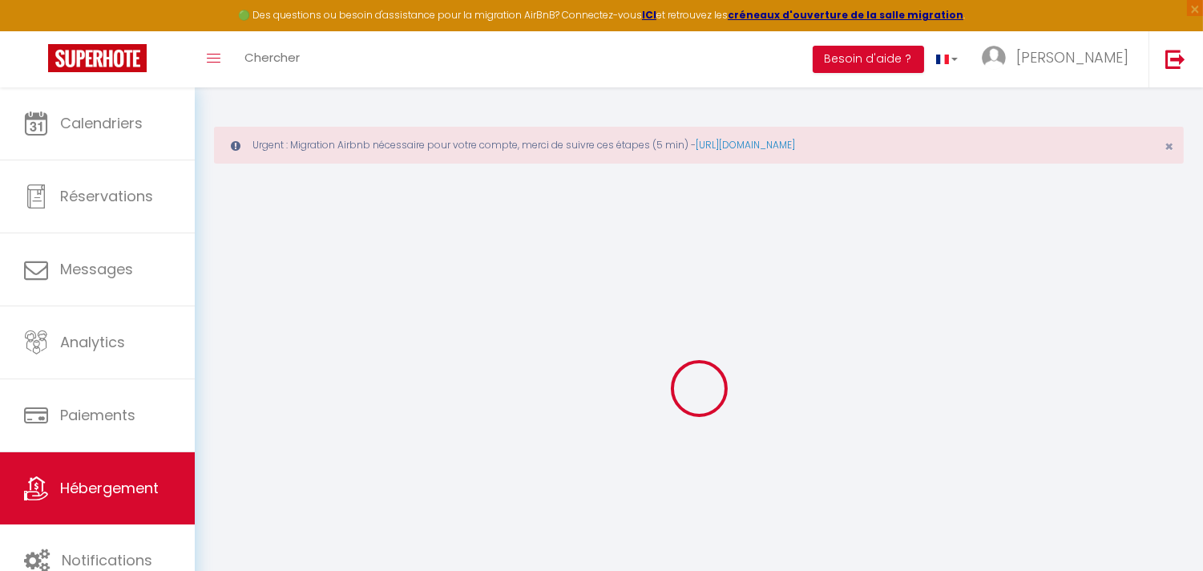
select select
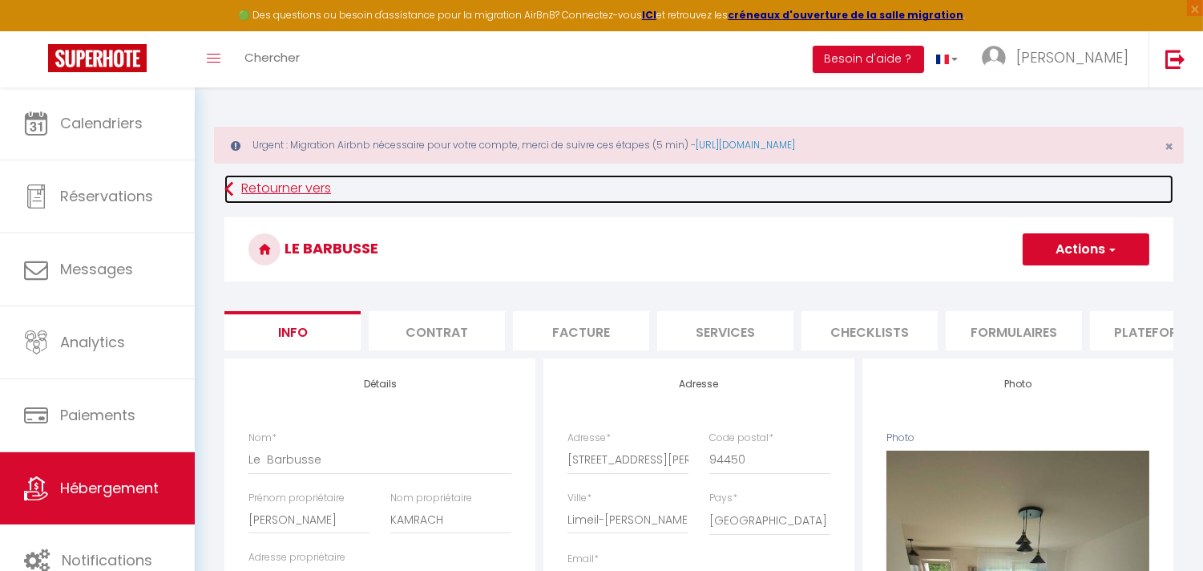
click at [230, 193] on icon at bounding box center [228, 189] width 9 height 29
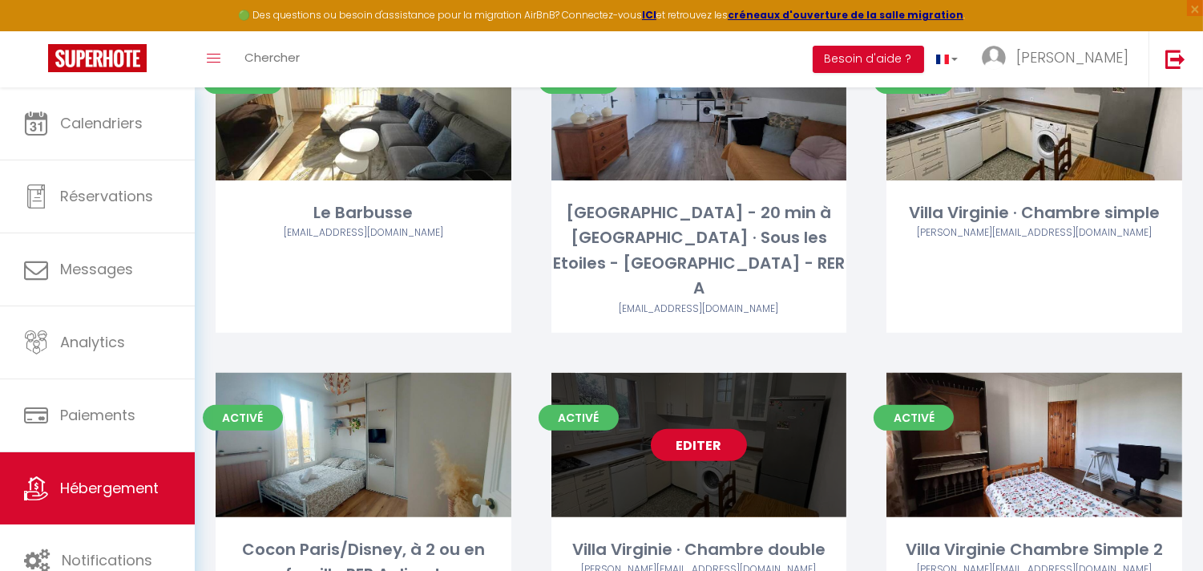
scroll to position [980, 0]
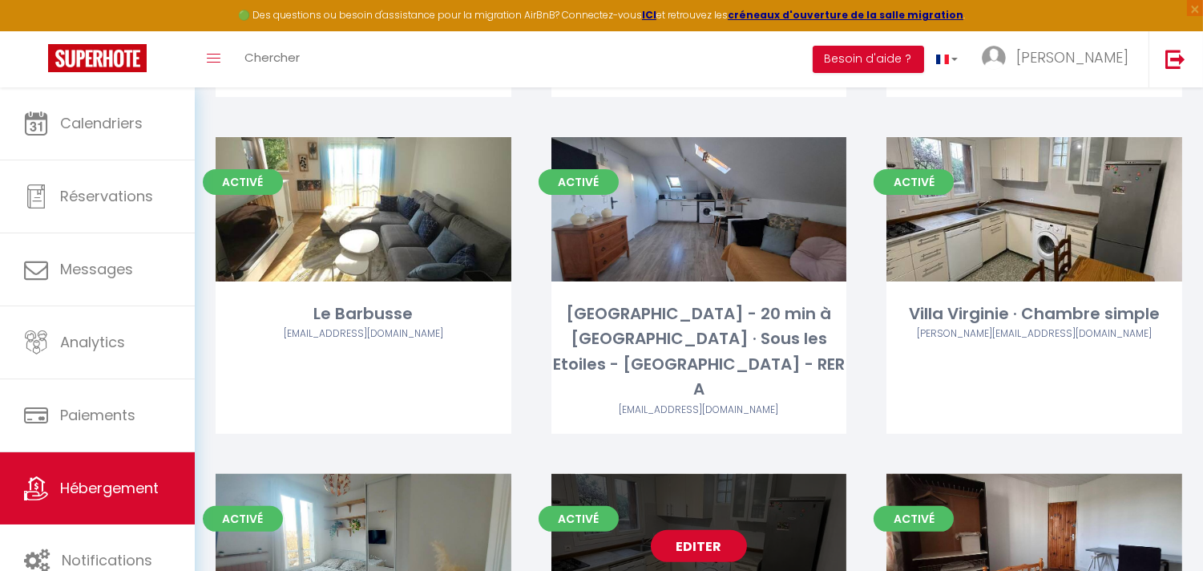
click at [698, 530] on link "Editer" at bounding box center [699, 546] width 96 height 32
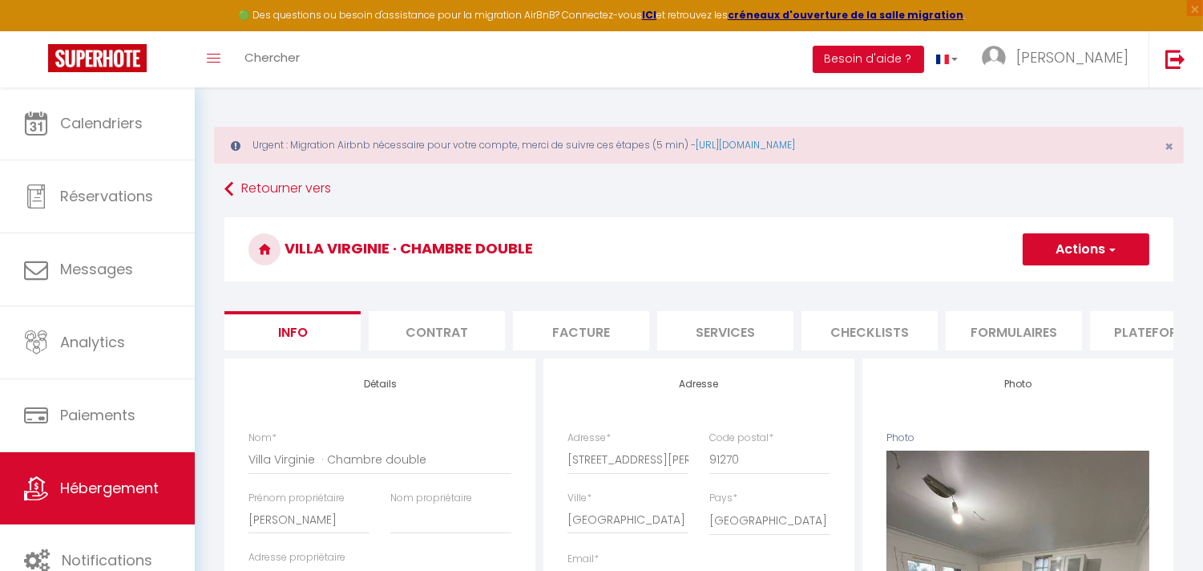
click at [1142, 333] on li "Plateformes" at bounding box center [1158, 330] width 136 height 39
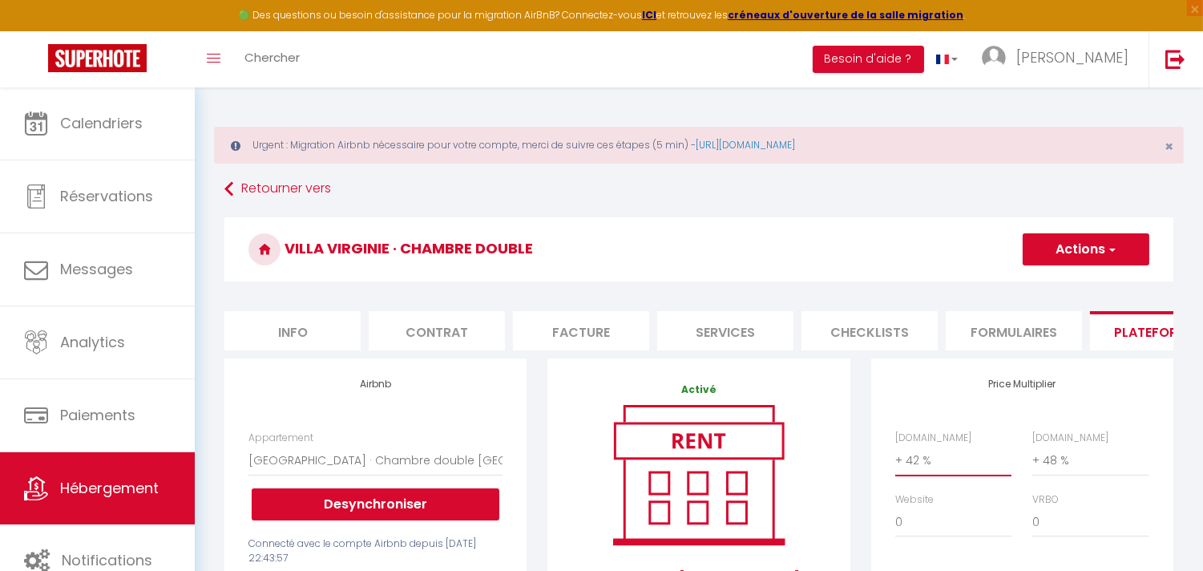
click at [924, 475] on select "0 + 1 % + 2 % + 3 % + 4 % + 5 % + 6 % + 7 % + 8 % + 9 %" at bounding box center [954, 460] width 116 height 30
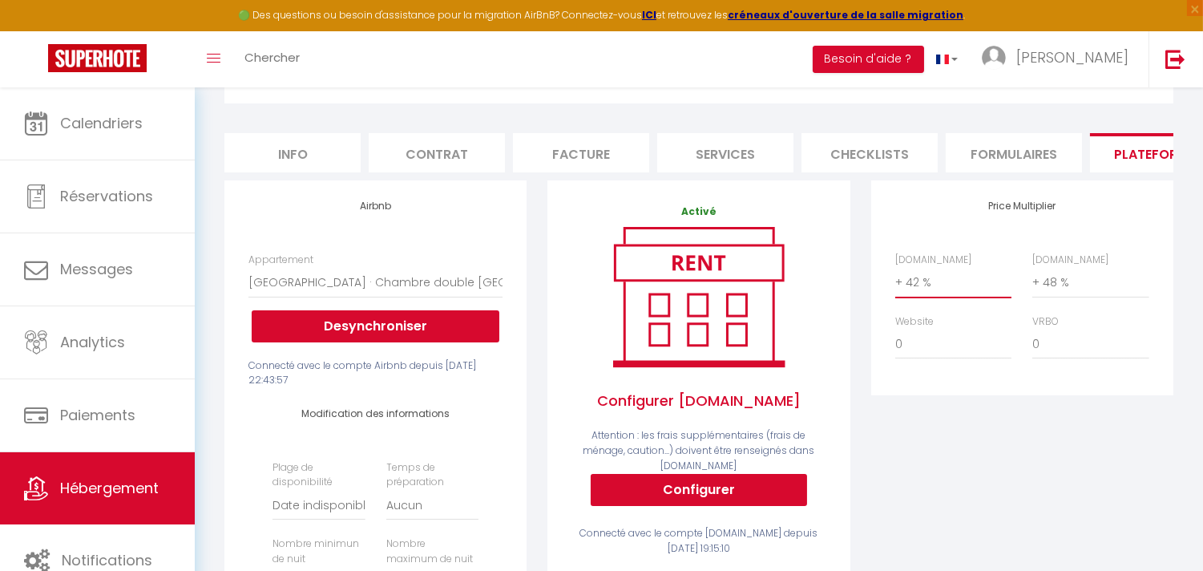
scroll to position [89, 0]
